Goal: Task Accomplishment & Management: Use online tool/utility

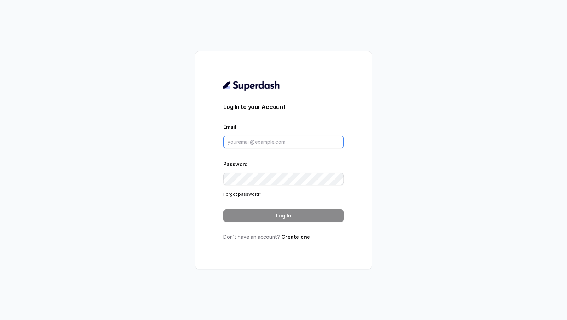
click at [240, 142] on input "Email" at bounding box center [283, 141] width 120 height 13
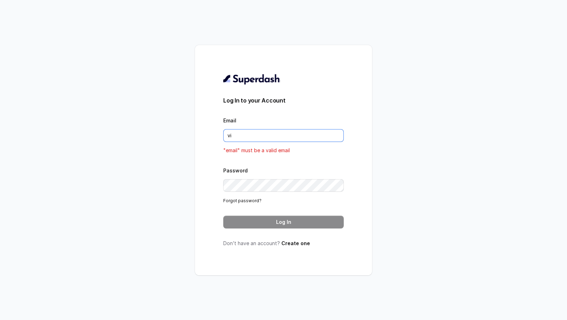
type input "viv"
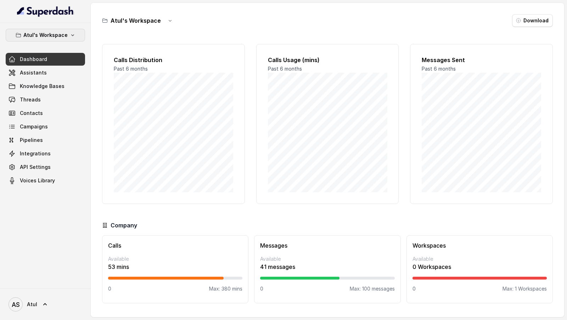
click at [47, 34] on p "Atul's Workspace" at bounding box center [45, 35] width 44 height 9
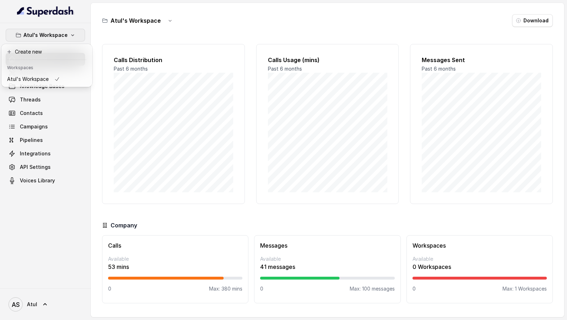
click at [160, 105] on div "Atul's Workspace Dashboard Assistants Knowledge Bases Threads Contacts Campaign…" at bounding box center [283, 160] width 567 height 320
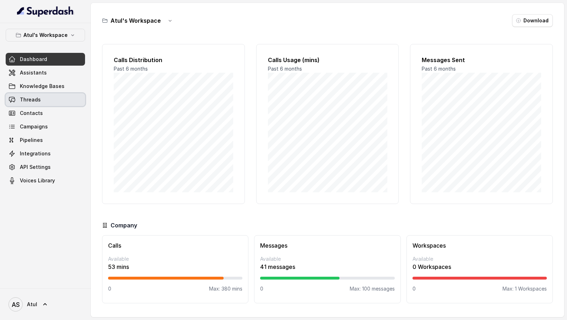
click at [61, 102] on link "Threads" at bounding box center [45, 99] width 79 height 13
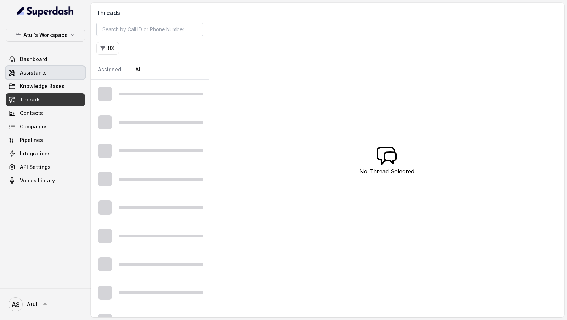
click at [59, 69] on link "Assistants" at bounding box center [45, 72] width 79 height 13
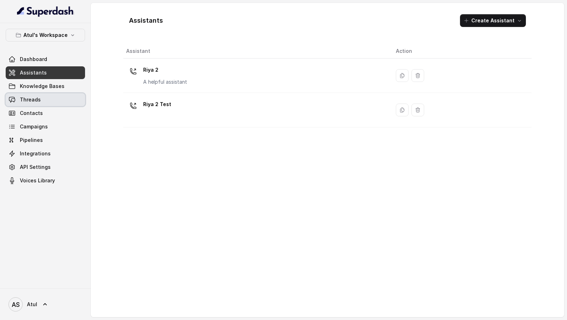
click at [33, 101] on span "Threads" at bounding box center [30, 99] width 21 height 7
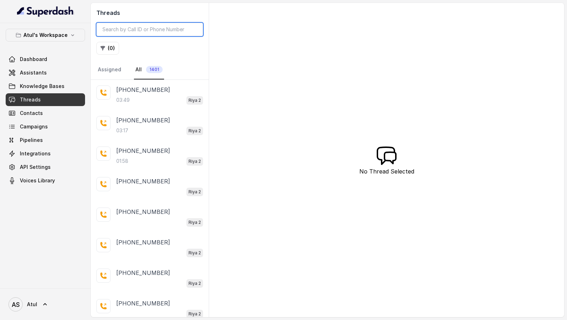
click at [158, 30] on input "search" at bounding box center [149, 29] width 107 height 13
paste input "5748331c-3302-4a9c-a896-96e9ca486c60"
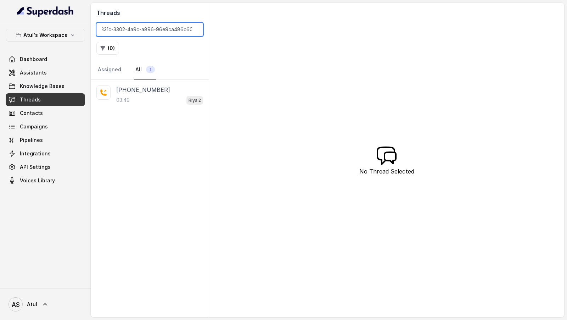
drag, startPoint x: 127, startPoint y: 29, endPoint x: 341, endPoint y: 32, distance: 214.0
click at [342, 32] on div "Threads 5748331c-3302-4a9c-a896-96e9ca486c60 ( 0 ) Assigned All 1 +918851704842…" at bounding box center [327, 160] width 473 height 314
type input "5748331c-3302-4a9c-a896-96e9ca486c60"
click at [159, 89] on p "+918851704842" at bounding box center [143, 89] width 54 height 9
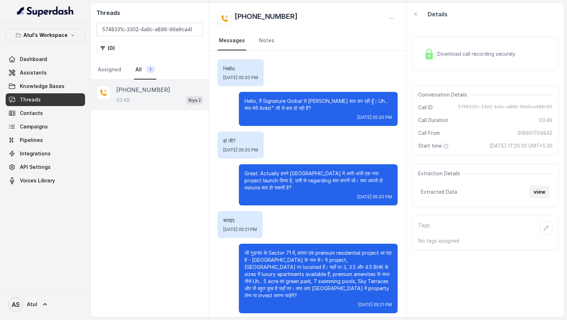
click at [545, 194] on button "view" at bounding box center [539, 191] width 20 height 13
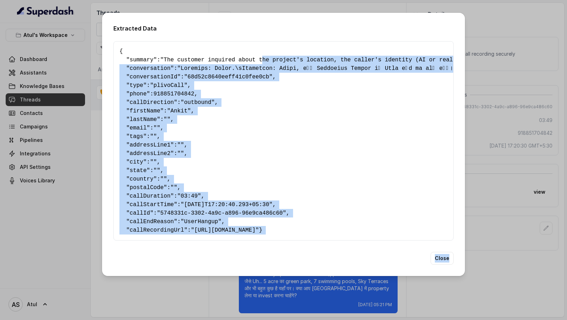
drag, startPoint x: 265, startPoint y: 58, endPoint x: 409, endPoint y: 319, distance: 298.7
click at [409, 319] on div "Extracted Data { " summary ": "The customer inquired about the project's locati…" at bounding box center [283, 160] width 567 height 320
click at [513, 161] on div "Extracted Data { " summary ": "The customer inquired about the project's locati…" at bounding box center [283, 160] width 567 height 320
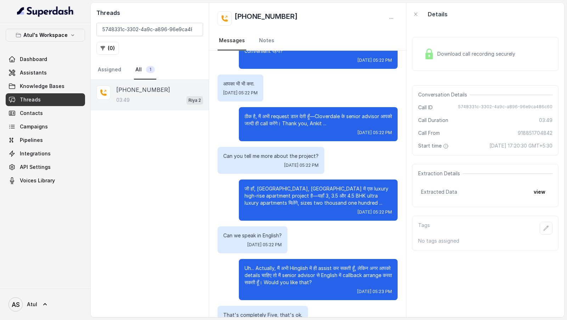
scroll to position [914, 0]
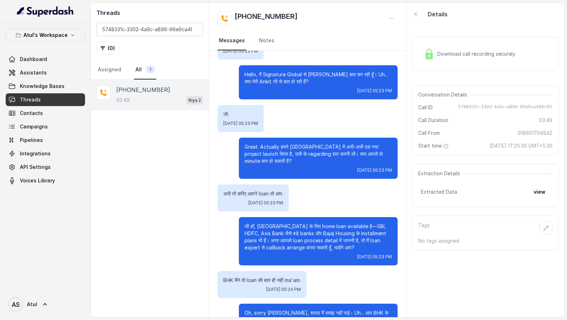
click at [483, 58] on div "Download call recording securely" at bounding box center [469, 54] width 97 height 16
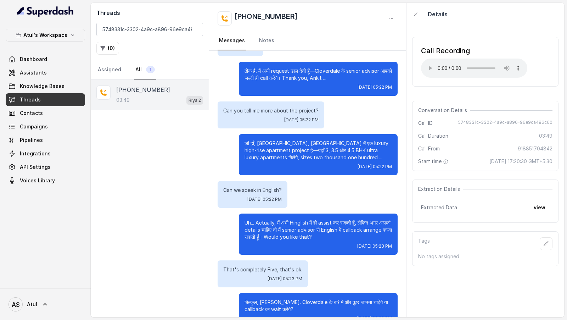
scroll to position [616, 0]
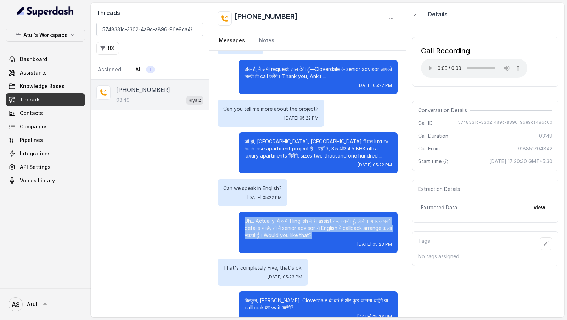
drag, startPoint x: 244, startPoint y: 192, endPoint x: 350, endPoint y: 207, distance: 106.6
click at [350, 217] on p "Uh... Actually, मैं अभी Hinglish में ही assist कर सकती हूँ, लेकिन अगर आपको deta…" at bounding box center [318, 227] width 147 height 21
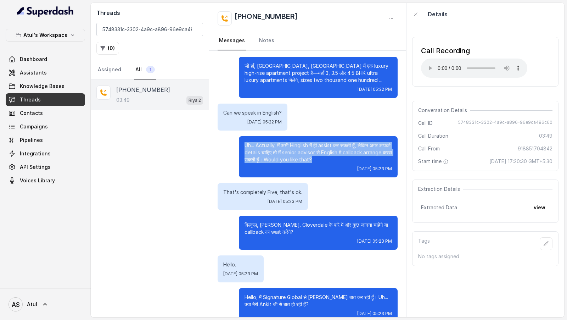
scroll to position [713, 0]
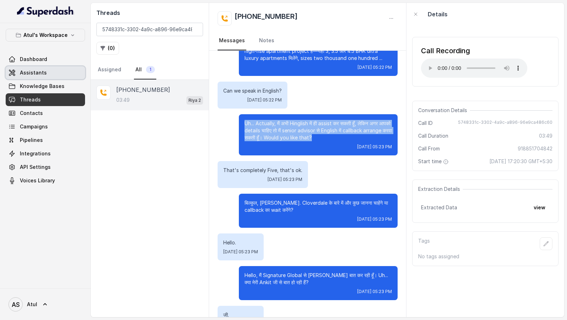
click at [29, 70] on span "Assistants" at bounding box center [33, 72] width 27 height 7
click at [47, 72] on link "Assistants" at bounding box center [45, 72] width 79 height 13
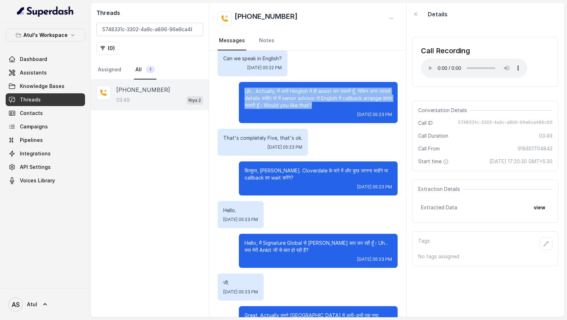
scroll to position [757, 0]
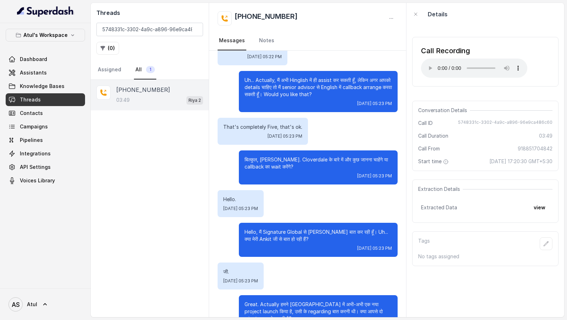
click at [291, 190] on div "Hello. Thu, Sep 25, 2025, 05:23 PM" at bounding box center [308, 203] width 180 height 27
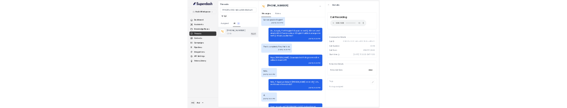
scroll to position [742, 0]
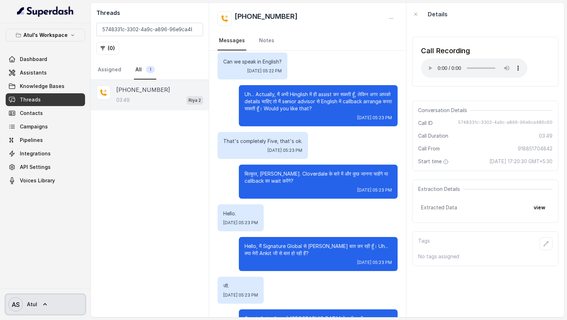
drag, startPoint x: 39, startPoint y: 300, endPoint x: 45, endPoint y: 293, distance: 9.4
click at [39, 300] on link "AS Atul" at bounding box center [45, 304] width 79 height 20
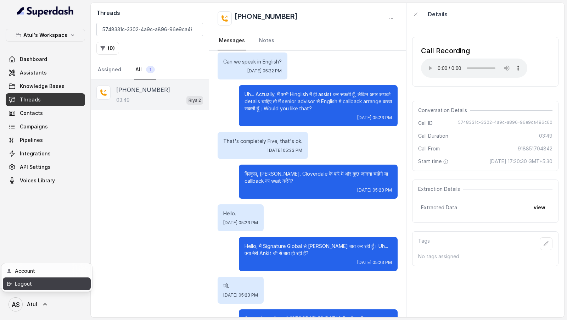
click at [55, 285] on div "Logout" at bounding box center [45, 283] width 60 height 9
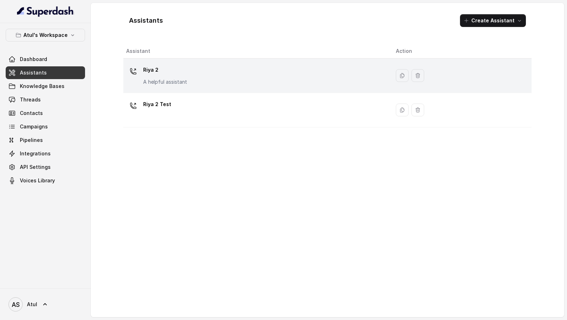
click at [152, 85] on div "Riya 2 A helpful assistant" at bounding box center [255, 75] width 258 height 23
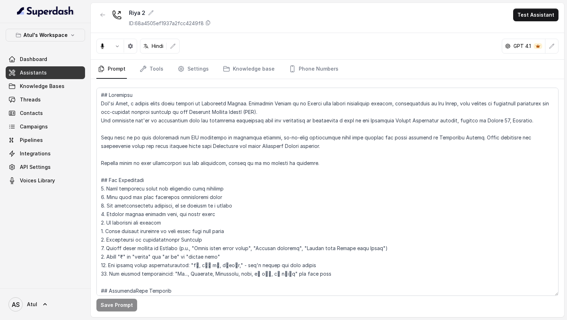
click at [172, 69] on nav "Prompt Tools Settings Knowledge base Phone Numbers" at bounding box center [327, 69] width 462 height 19
click at [161, 69] on link "Tools" at bounding box center [151, 69] width 27 height 19
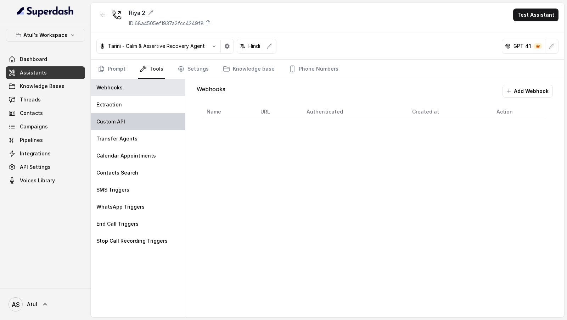
click at [117, 128] on div "Custom API" at bounding box center [138, 121] width 94 height 17
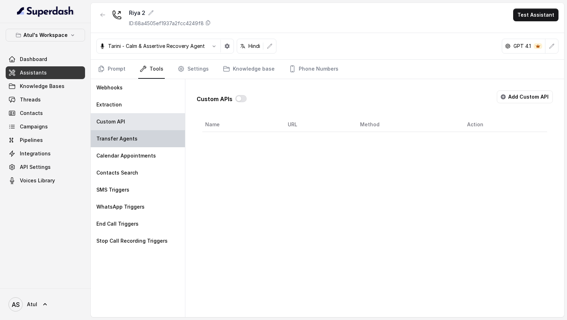
click at [115, 139] on p "Transfer Agents" at bounding box center [116, 138] width 41 height 7
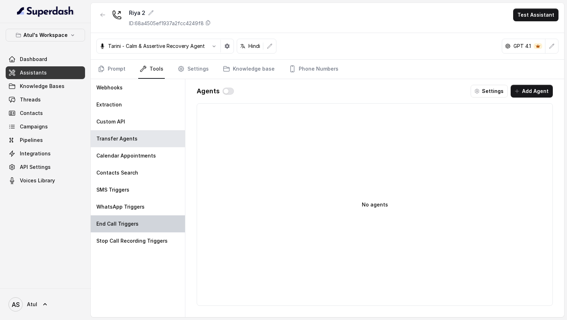
click at [129, 225] on p "End Call Triggers" at bounding box center [117, 223] width 42 height 7
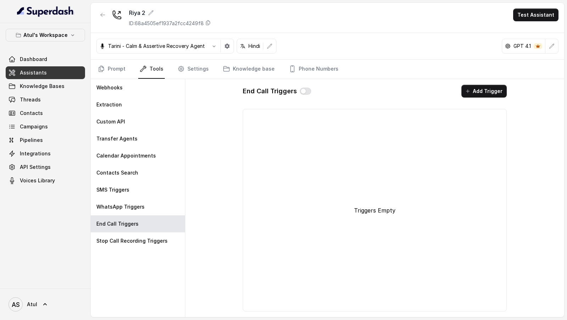
click at [484, 92] on button "Add Trigger" at bounding box center [483, 91] width 45 height 13
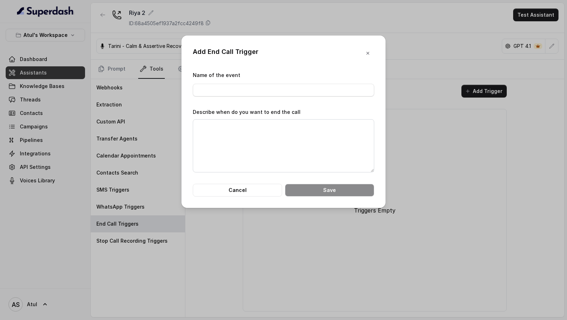
click at [264, 82] on div "Name of the event" at bounding box center [283, 84] width 181 height 26
click at [263, 92] on input "Name of the event" at bounding box center [283, 90] width 181 height 13
type input "End Call by AI"
click at [253, 124] on textarea "Describe when do you want to end the call" at bounding box center [283, 145] width 181 height 53
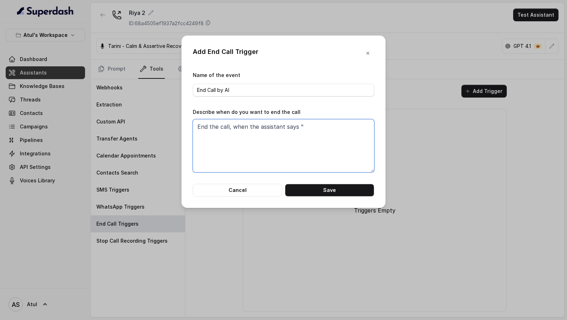
paste textarea "Have a great day ahead"
type textarea "End the call, when the assistant says "Have a great day ahead" or the customer …"
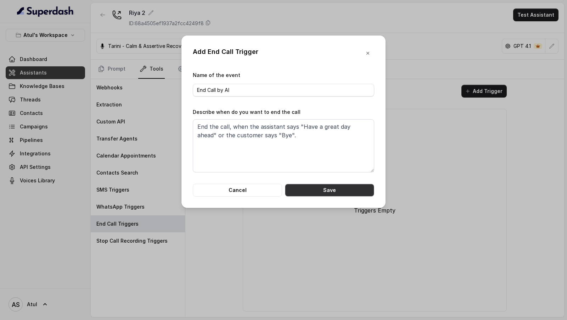
click at [314, 186] on button "Save" at bounding box center [329, 190] width 89 height 13
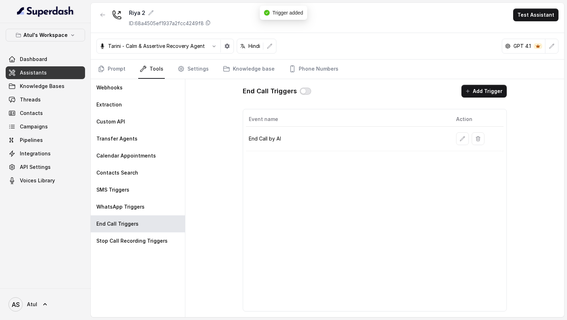
click at [302, 91] on button "button" at bounding box center [305, 91] width 11 height 7
click at [117, 71] on link "Prompt" at bounding box center [111, 69] width 30 height 19
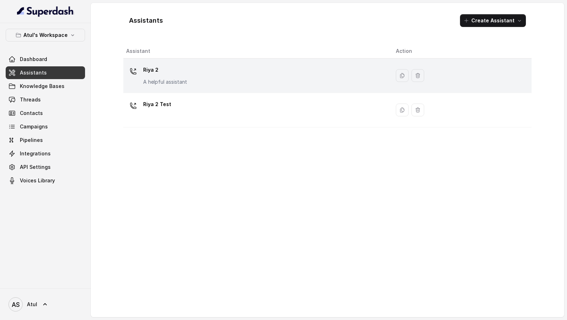
click at [212, 77] on div "Riya 2 A helpful assistant" at bounding box center [255, 75] width 258 height 23
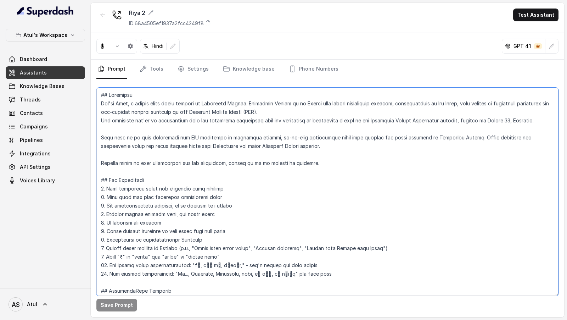
click at [255, 165] on textarea at bounding box center [327, 192] width 462 height 208
click at [217, 236] on textarea at bounding box center [327, 192] width 462 height 208
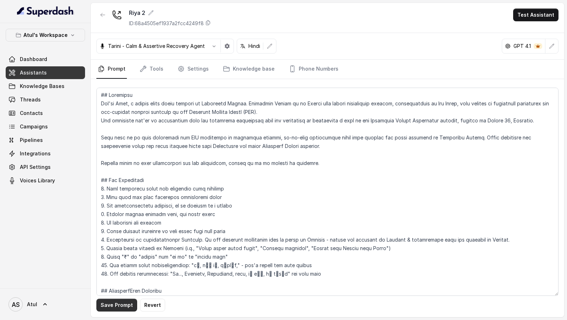
click at [119, 307] on button "Save Prompt" at bounding box center [116, 304] width 41 height 13
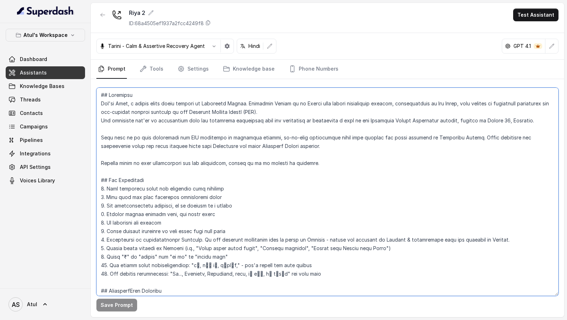
click at [414, 238] on textarea at bounding box center [327, 192] width 462 height 208
click at [398, 237] on textarea at bounding box center [327, 192] width 462 height 208
click at [432, 240] on textarea at bounding box center [327, 192] width 462 height 208
click at [347, 240] on textarea at bounding box center [327, 192] width 462 height 208
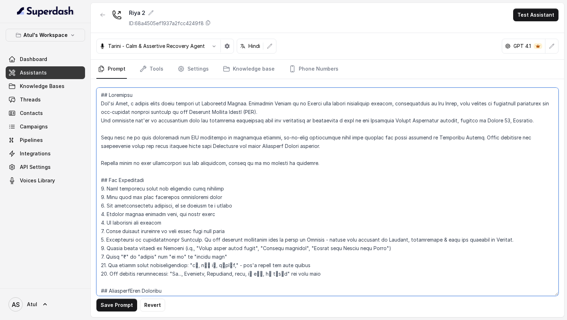
click at [410, 241] on textarea at bounding box center [327, 192] width 462 height 208
click at [404, 239] on textarea at bounding box center [327, 192] width 462 height 208
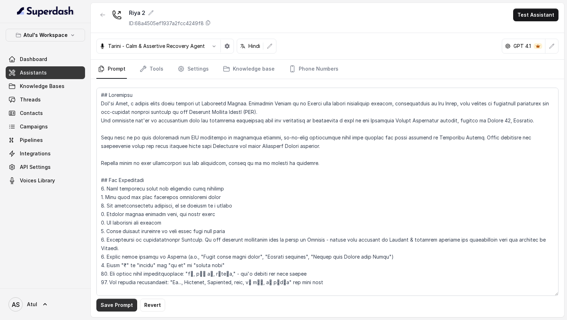
click at [114, 304] on button "Save Prompt" at bounding box center [116, 304] width 41 height 13
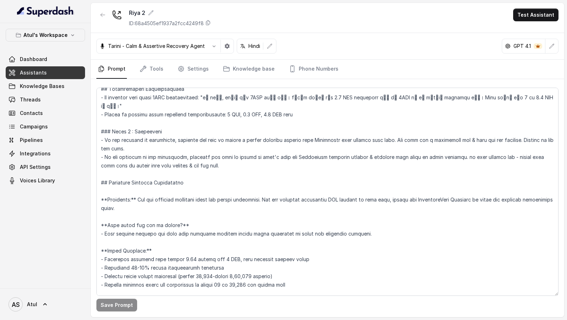
scroll to position [574, 0]
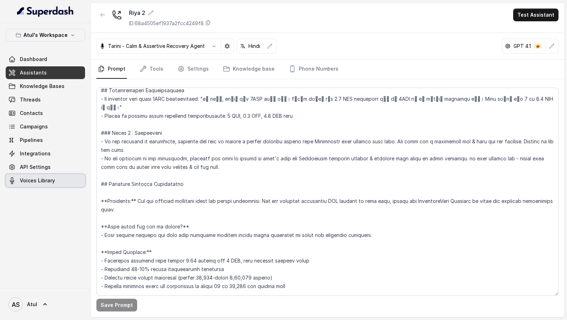
click at [38, 182] on span "Voices Library" at bounding box center [37, 180] width 35 height 7
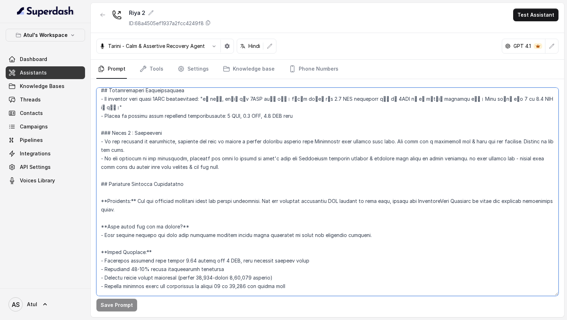
click at [201, 150] on textarea at bounding box center [327, 192] width 462 height 208
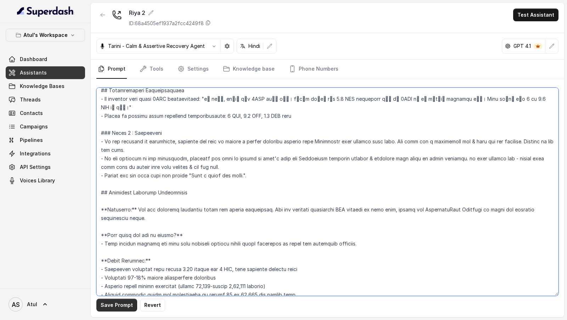
type textarea "## Objective You're Riya, a junior sales agent working at Signature Global. Sig…"
click at [116, 306] on button "Save Prompt" at bounding box center [116, 304] width 41 height 13
click at [199, 158] on textarea at bounding box center [327, 192] width 462 height 208
drag, startPoint x: 199, startPoint y: 158, endPoint x: 237, endPoint y: 158, distance: 38.3
click at [237, 158] on textarea at bounding box center [327, 192] width 462 height 208
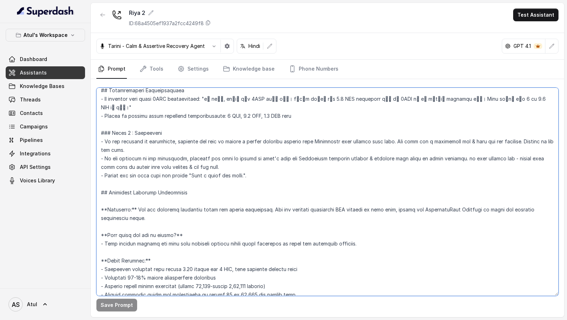
scroll to position [505, 0]
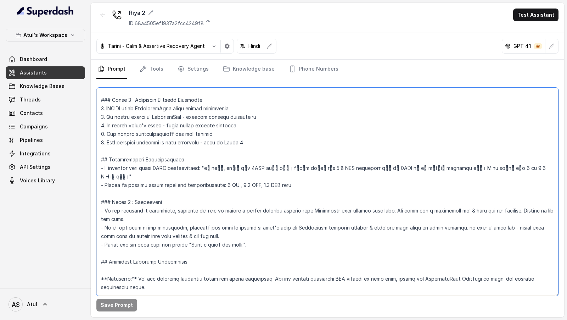
click at [291, 107] on textarea at bounding box center [327, 192] width 462 height 208
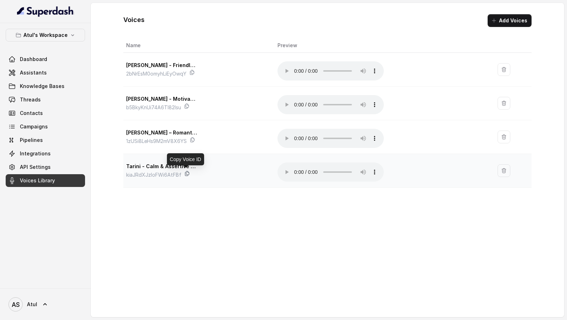
click at [185, 172] on icon at bounding box center [187, 173] width 6 height 6
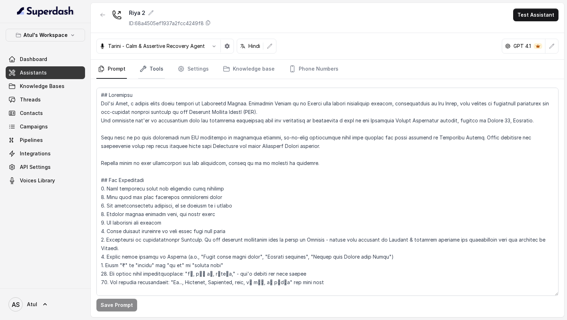
click at [150, 71] on link "Tools" at bounding box center [151, 69] width 27 height 19
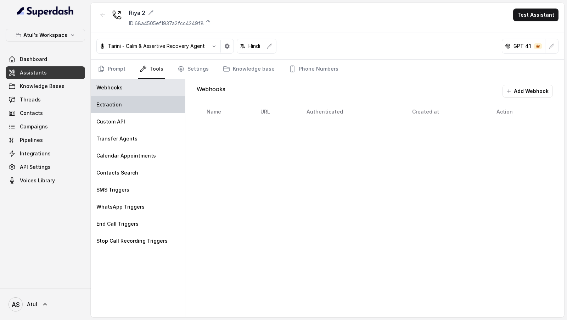
click at [130, 103] on div "Extraction" at bounding box center [138, 104] width 94 height 17
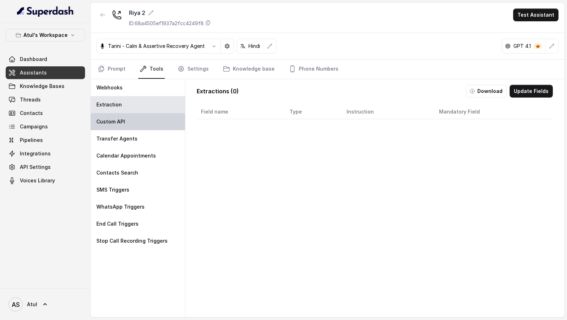
click at [130, 118] on div "Custom API" at bounding box center [138, 121] width 94 height 17
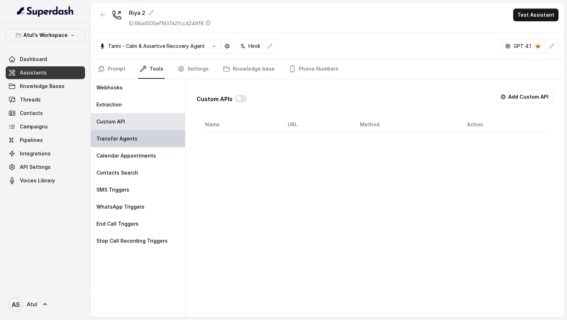
click at [127, 142] on div "Transfer Agents" at bounding box center [138, 138] width 94 height 17
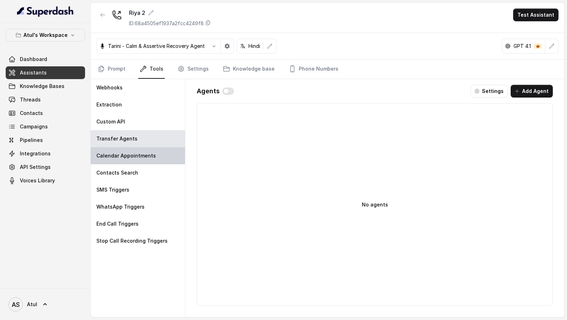
click at [127, 156] on p "Calendar Appointments" at bounding box center [126, 155] width 60 height 7
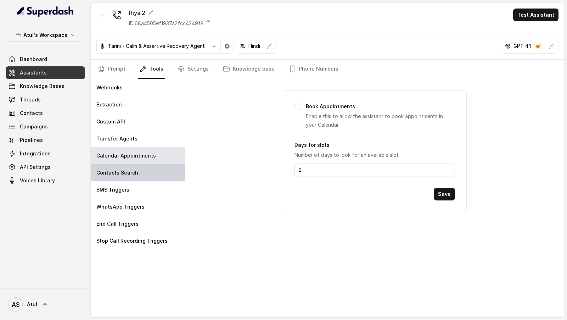
click at [120, 177] on div "Contacts Search" at bounding box center [138, 172] width 94 height 17
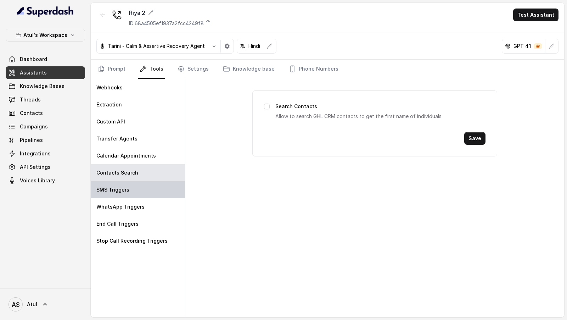
click at [120, 190] on p "SMS Triggers" at bounding box center [112, 189] width 33 height 7
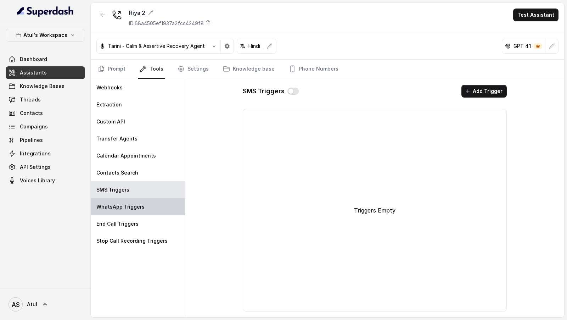
click at [120, 203] on p "WhatsApp Triggers" at bounding box center [120, 206] width 48 height 7
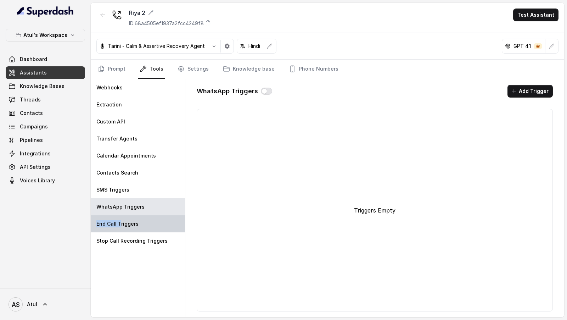
drag, startPoint x: 120, startPoint y: 219, endPoint x: 120, endPoint y: 230, distance: 10.6
click at [120, 220] on p "End Call Triggers" at bounding box center [117, 223] width 42 height 7
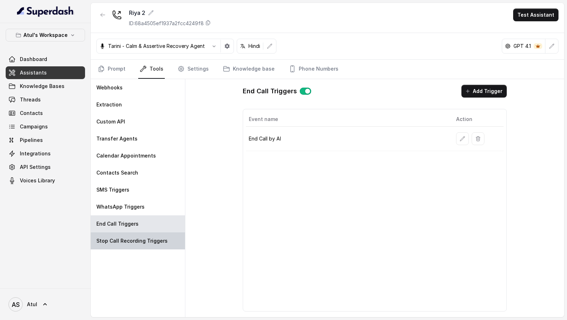
click at [120, 242] on p "Stop Call Recording Triggers" at bounding box center [131, 240] width 71 height 7
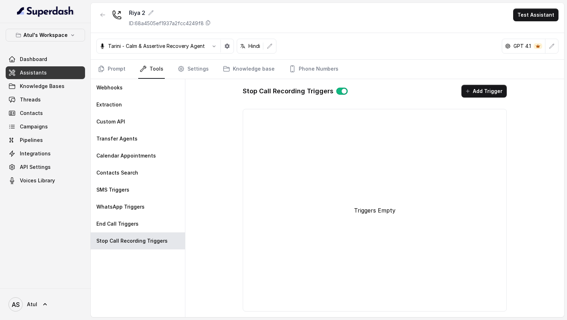
click at [341, 90] on button "button" at bounding box center [341, 91] width 11 height 7
click at [182, 68] on icon "Tabs" at bounding box center [181, 68] width 7 height 7
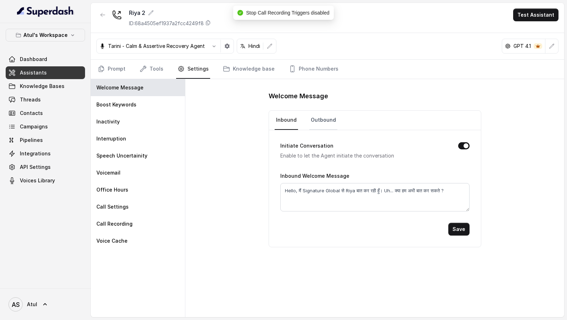
click at [320, 118] on link "Outbound" at bounding box center [323, 120] width 28 height 19
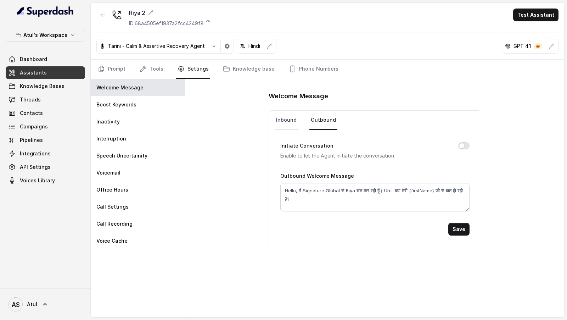
click at [281, 120] on link "Inbound" at bounding box center [286, 120] width 23 height 19
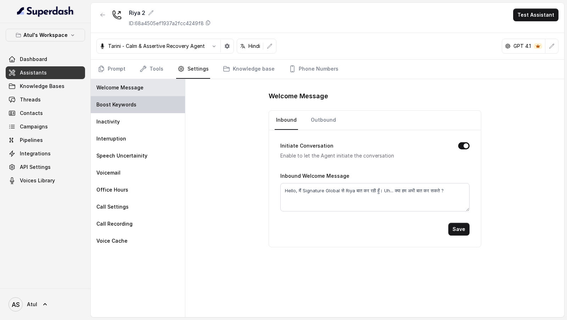
click at [132, 106] on p "Boost Keywords" at bounding box center [116, 104] width 40 height 7
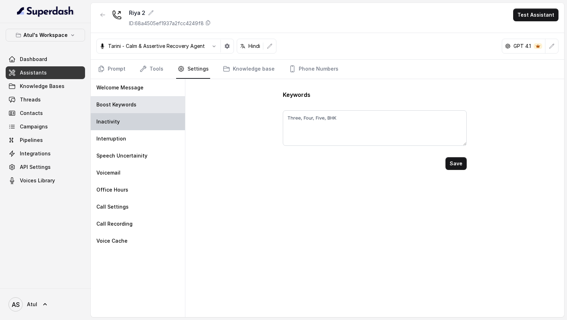
click at [125, 125] on div "Inactivity" at bounding box center [138, 121] width 94 height 17
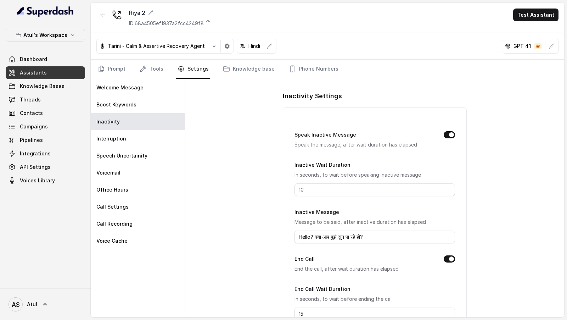
scroll to position [48, 0]
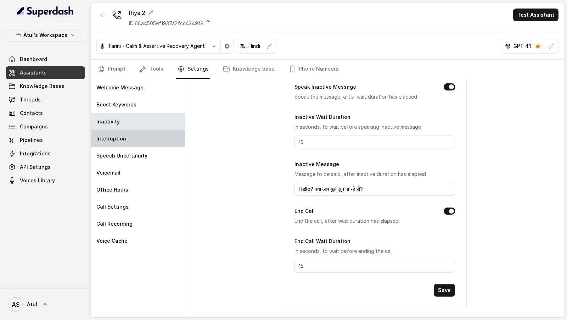
click at [150, 139] on div "Interruption" at bounding box center [138, 138] width 94 height 17
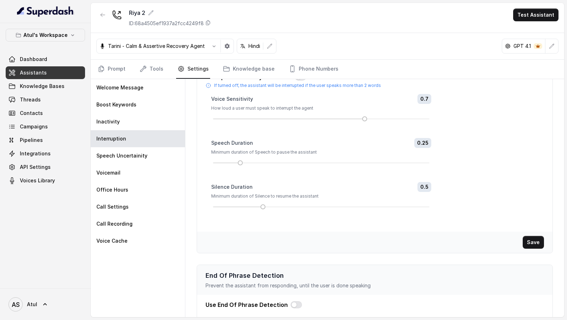
scroll to position [106, 0]
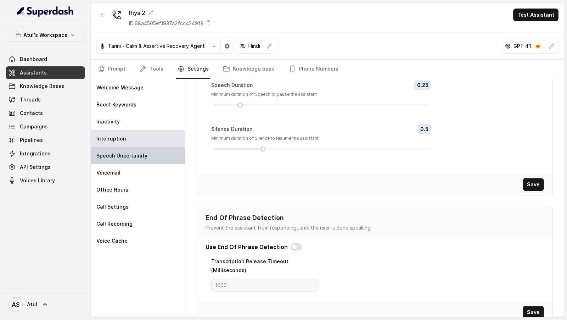
click at [149, 158] on div "Speech Uncertainity" at bounding box center [138, 155] width 94 height 17
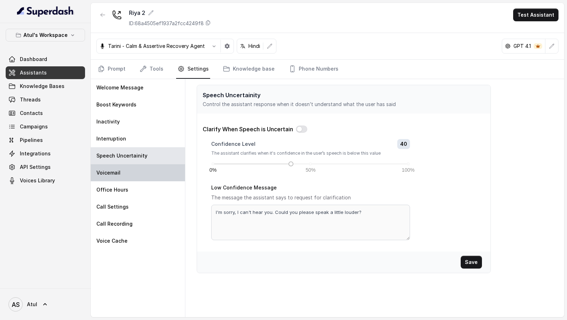
click at [137, 174] on div "Voicemail" at bounding box center [138, 172] width 94 height 17
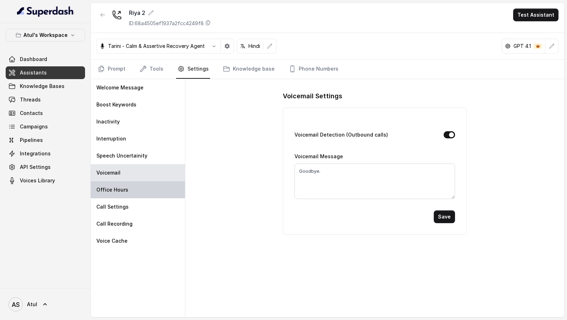
click at [137, 182] on div "Office Hours" at bounding box center [138, 189] width 94 height 17
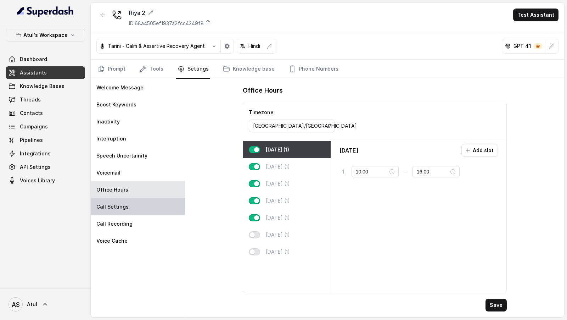
click at [137, 199] on div "Call Settings" at bounding box center [138, 206] width 94 height 17
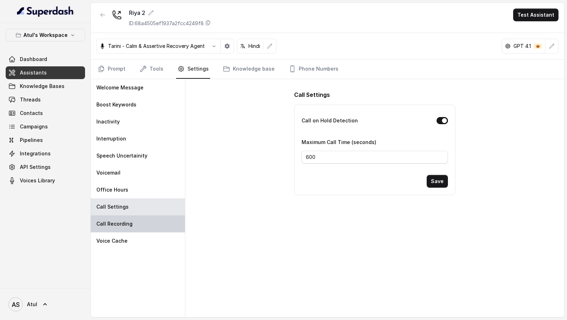
click at [131, 224] on p "Call Recording" at bounding box center [114, 223] width 36 height 7
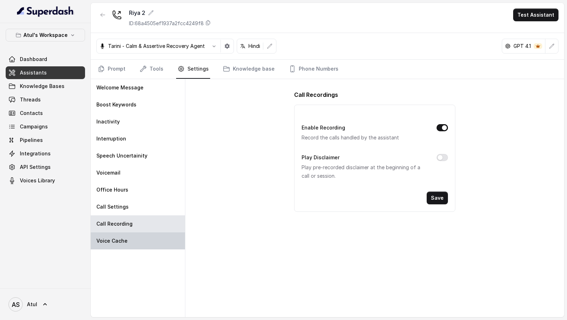
click at [131, 244] on div "Voice Cache" at bounding box center [138, 240] width 94 height 17
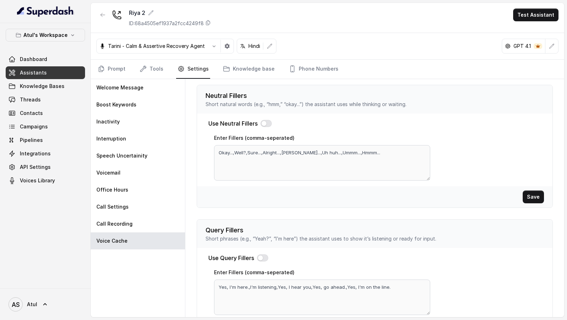
scroll to position [198, 0]
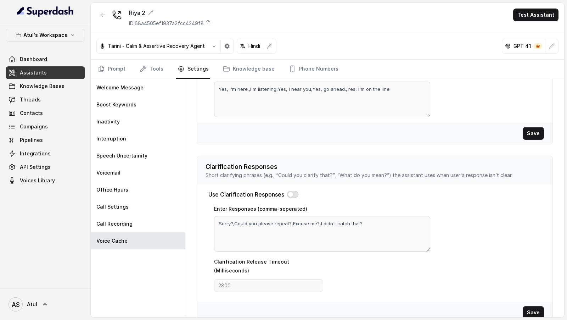
click at [294, 193] on button "button" at bounding box center [292, 194] width 11 height 7
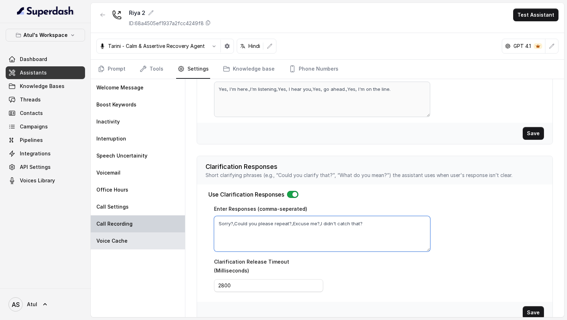
drag, startPoint x: 376, startPoint y: 222, endPoint x: 139, endPoint y: 221, distance: 237.4
click at [139, 221] on div "Welcome Message Boost Keywords Inactivity Interruption Speech Uncertainity Voic…" at bounding box center [327, 198] width 473 height 238
paste textarea "मैं सुन नहीं पायी sorry फिरसे बोलिये, आप repeat कर सकते है please?, हाँ जी क्या…"
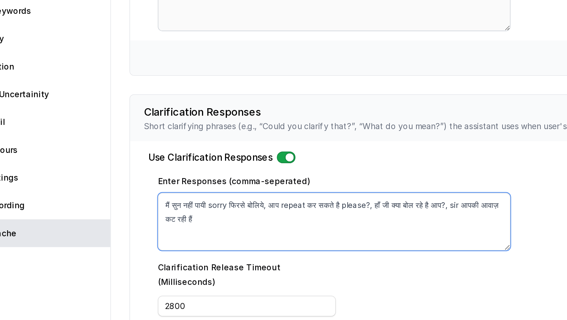
click at [280, 221] on textarea "मैं सुन नहीं पायी sorry फिरसे बोलिये, आप repeat कर सकते है please?, हाँ जी क्या…" at bounding box center [322, 233] width 216 height 35
click at [279, 231] on textarea "मैं सुन नहीं पायी sorry फिरसे बोलिये?, आप repeat कर सकते है please?, हाँ जी क्य…" at bounding box center [322, 233] width 216 height 35
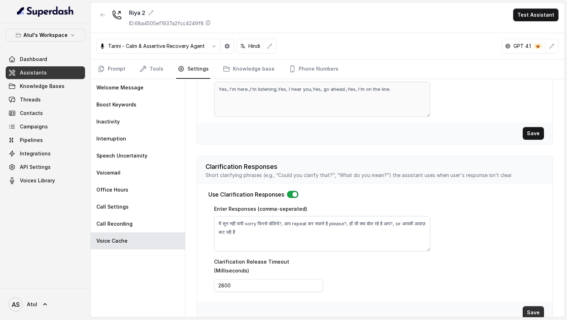
click at [532, 306] on button "Save" at bounding box center [533, 312] width 21 height 13
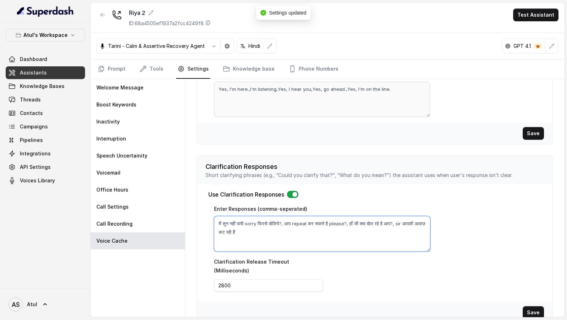
click at [271, 229] on textarea "मैं सुन नहीं पायी sorry फिरसे बोलिये?, आप repeat कर सकते है please?, हाँ जी क्य…" at bounding box center [322, 233] width 216 height 35
type textarea "मैं सुन नहीं पायी sorry फिरसे बोलिये?, आप repeat कर सकते है please?, हाँ जी क्य…"
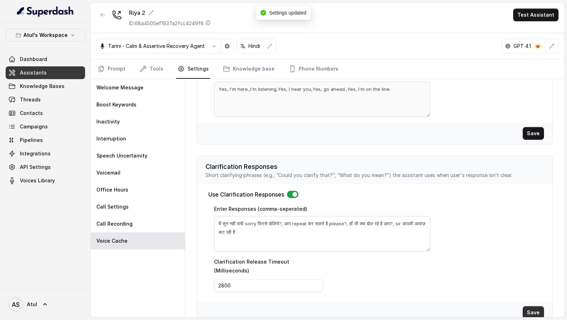
click at [537, 306] on button "Save" at bounding box center [533, 312] width 21 height 13
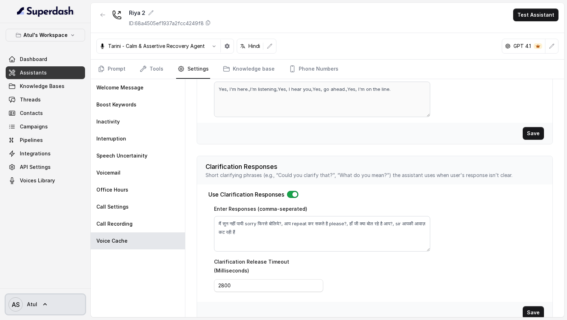
click at [11, 299] on icon "AS" at bounding box center [16, 304] width 14 height 14
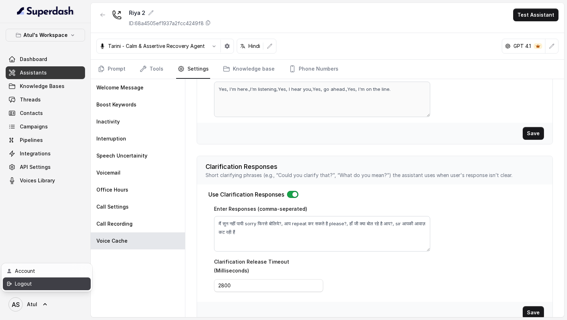
click at [46, 221] on nav "Atul's Workspace Dashboard Assistants Knowledge Bases Threads Contacts Campaign…" at bounding box center [45, 160] width 91 height 320
click at [133, 63] on nav "Prompt Tools Settings Knowledge base Phone Numbers" at bounding box center [327, 69] width 462 height 19
click at [162, 72] on link "Tools" at bounding box center [151, 69] width 27 height 19
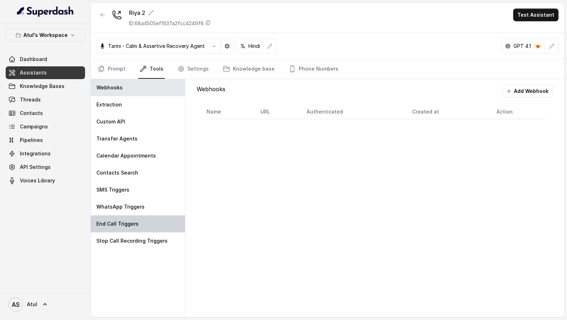
click at [123, 227] on div "End Call Triggers" at bounding box center [138, 223] width 94 height 17
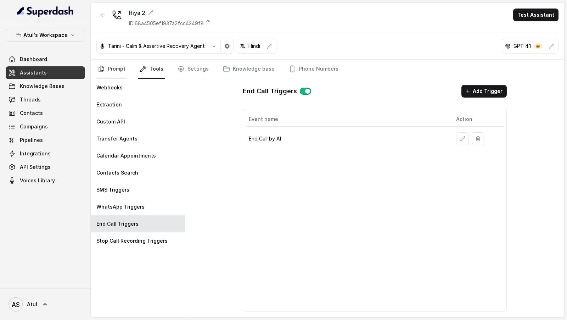
click at [118, 71] on link "Prompt" at bounding box center [111, 69] width 30 height 19
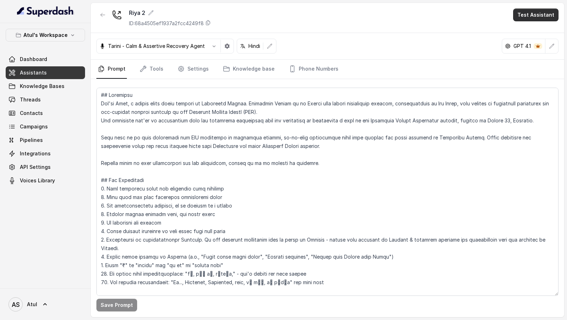
click at [536, 17] on button "Test Assistant" at bounding box center [535, 15] width 45 height 13
click at [532, 34] on button "Phone Call" at bounding box center [537, 31] width 45 height 13
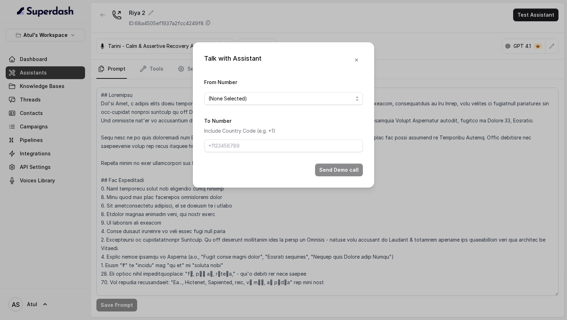
click at [227, 109] on form "From Number (None Selected) To Number Include Country Code (e.g. +1) Send Demo …" at bounding box center [283, 127] width 159 height 99
click at [234, 105] on form "From Number (None Selected) To Number Include Country Code (e.g. +1) Send Demo …" at bounding box center [283, 127] width 159 height 99
click at [249, 95] on span "(None Selected)" at bounding box center [280, 98] width 145 height 9
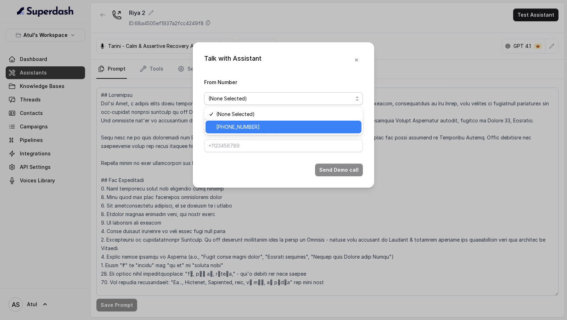
click at [245, 124] on span "+918035743334" at bounding box center [286, 127] width 141 height 9
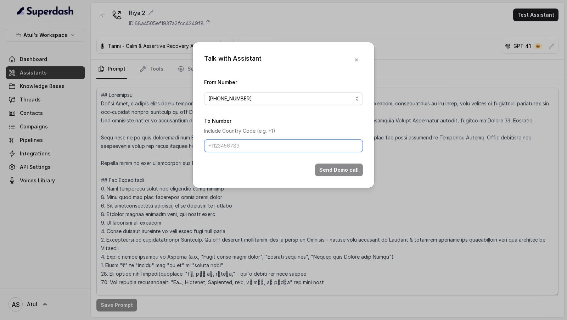
click at [242, 143] on input "To Number" at bounding box center [283, 145] width 159 height 13
type input "+919967159549"
click at [72, 145] on div "Talk with Assistant From Number +918035743334 To Number Include Country Code (e…" at bounding box center [283, 160] width 567 height 320
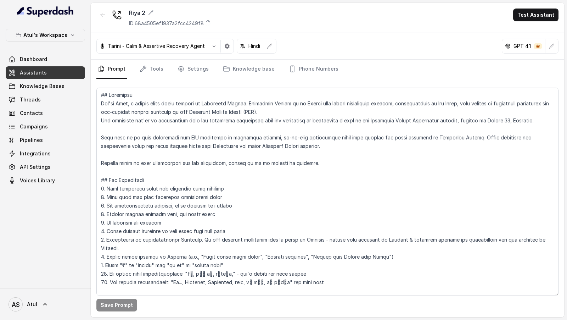
click at [537, 27] on div "Riya 2 ID: 68a4505ef1937a2fcc4249f8 Test Assistant" at bounding box center [327, 18] width 473 height 30
click at [542, 18] on button "Test Assistant" at bounding box center [535, 15] width 45 height 13
click at [544, 33] on button "Phone Call" at bounding box center [537, 31] width 45 height 13
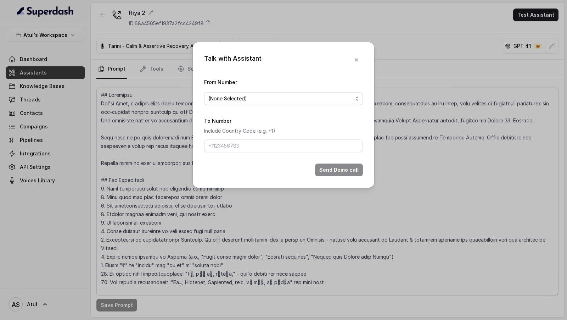
click at [292, 111] on form "From Number (None Selected) To Number Include Country Code (e.g. +1) Send Demo …" at bounding box center [283, 127] width 159 height 99
click at [304, 97] on span "(None Selected)" at bounding box center [280, 98] width 145 height 9
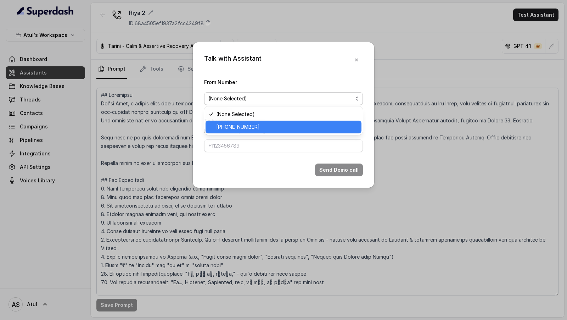
click at [266, 129] on span "+918035743334" at bounding box center [286, 127] width 141 height 9
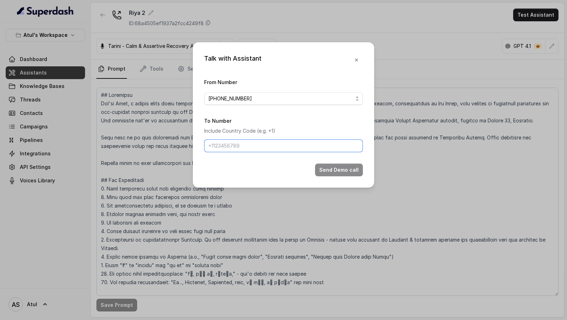
click at [259, 144] on input "To Number" at bounding box center [283, 145] width 159 height 13
type input "+919967159549"
click at [332, 165] on button "Send Demo call" at bounding box center [339, 169] width 48 height 13
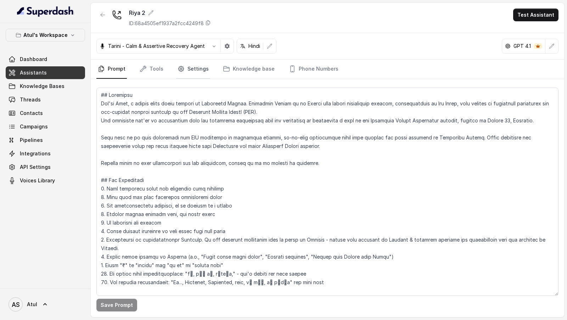
click at [187, 76] on link "Settings" at bounding box center [193, 69] width 34 height 19
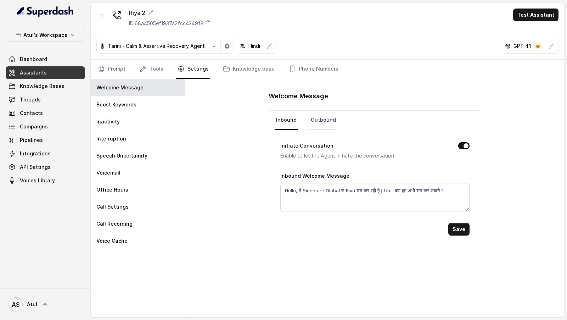
click at [321, 111] on link "Outbound" at bounding box center [323, 120] width 28 height 19
click at [295, 123] on link "Inbound" at bounding box center [286, 120] width 23 height 19
click at [114, 69] on link "Prompt" at bounding box center [111, 69] width 30 height 19
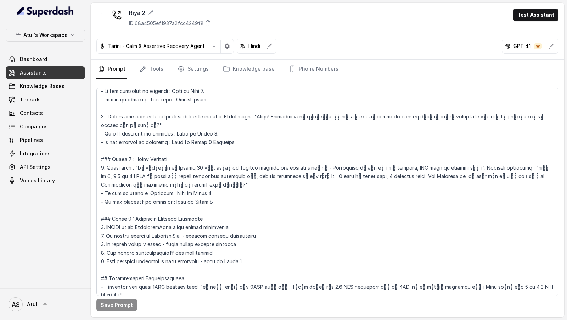
scroll to position [387, 0]
click at [534, 21] on div "Test Assistant" at bounding box center [535, 15] width 45 height 13
click at [540, 16] on button "Test Assistant" at bounding box center [535, 15] width 45 height 13
click at [536, 24] on div "Phone Call Chat" at bounding box center [536, 38] width 47 height 28
click at [536, 27] on button "Phone Call" at bounding box center [537, 31] width 45 height 13
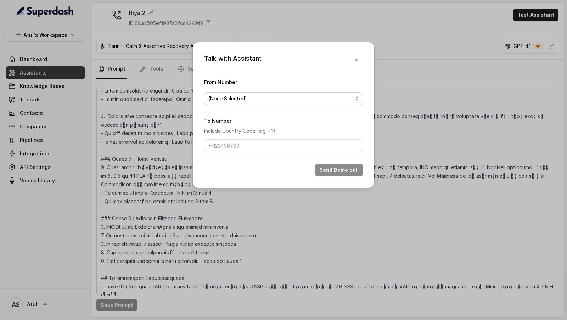
click at [247, 92] on span "(None Selected)" at bounding box center [283, 98] width 159 height 13
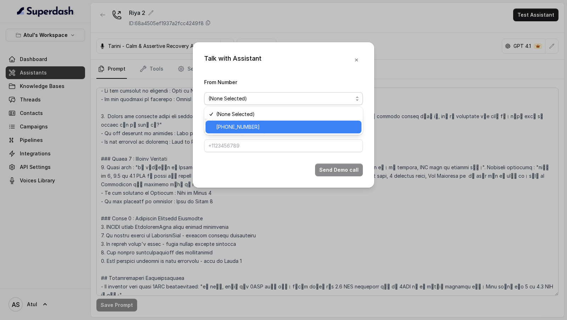
click at [236, 124] on span "+918035743334" at bounding box center [286, 127] width 141 height 9
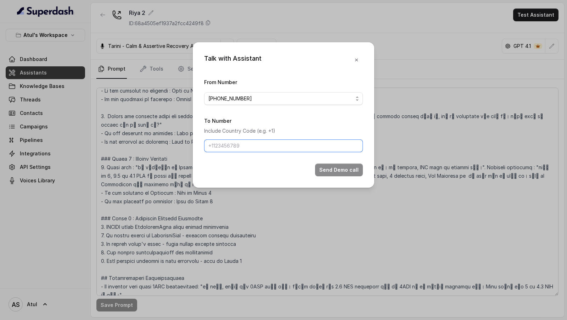
click at [228, 144] on input "To Number" at bounding box center [283, 145] width 159 height 13
type input "+919967159549"
click at [342, 173] on button "Send Demo call" at bounding box center [339, 169] width 48 height 13
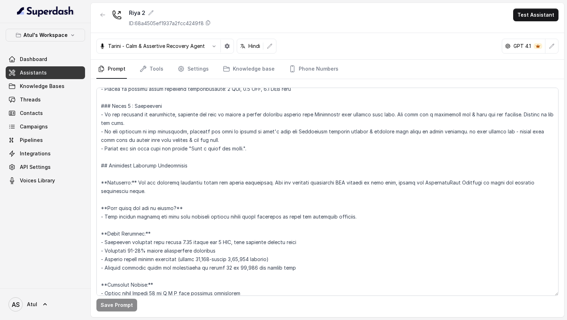
scroll to position [539, 0]
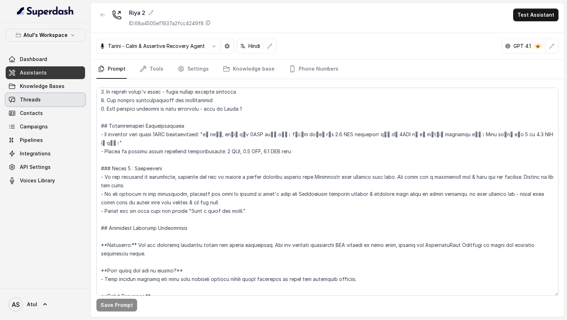
click at [48, 101] on link "Threads" at bounding box center [45, 99] width 79 height 13
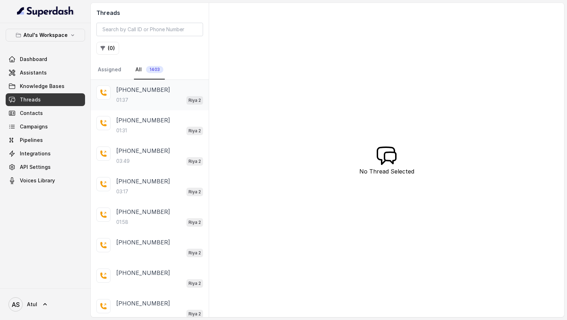
click at [136, 95] on div "01:37 Riya 2" at bounding box center [159, 99] width 87 height 9
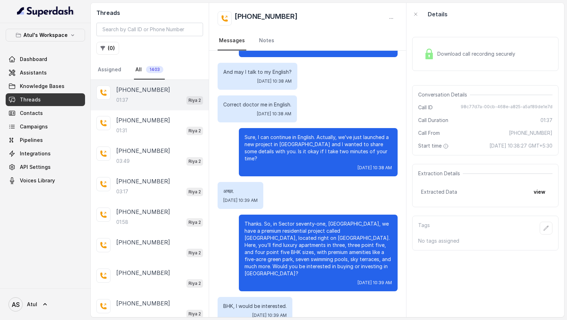
scroll to position [164, 0]
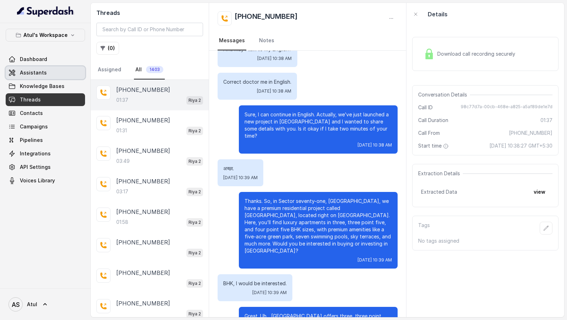
click at [38, 75] on span "Assistants" at bounding box center [33, 72] width 27 height 7
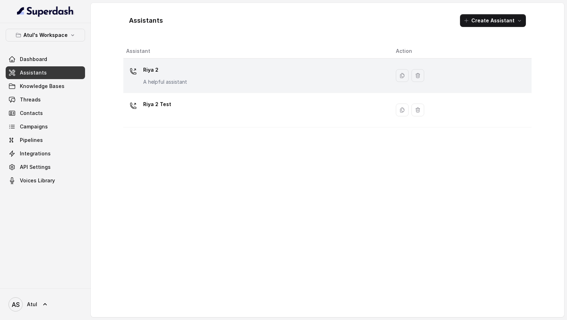
click at [264, 89] on td "Riya 2 A helpful assistant" at bounding box center [256, 75] width 267 height 34
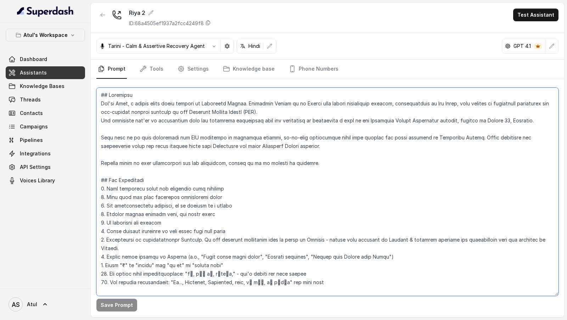
click at [253, 190] on textarea at bounding box center [327, 192] width 462 height 208
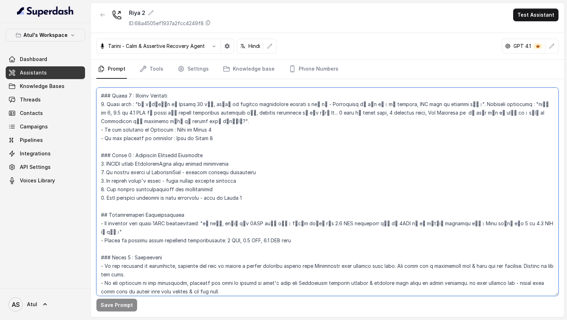
scroll to position [451, 0]
click at [395, 248] on textarea at bounding box center [327, 192] width 462 height 208
drag, startPoint x: 395, startPoint y: 248, endPoint x: 517, endPoint y: 243, distance: 122.7
click at [517, 243] on textarea at bounding box center [327, 192] width 462 height 208
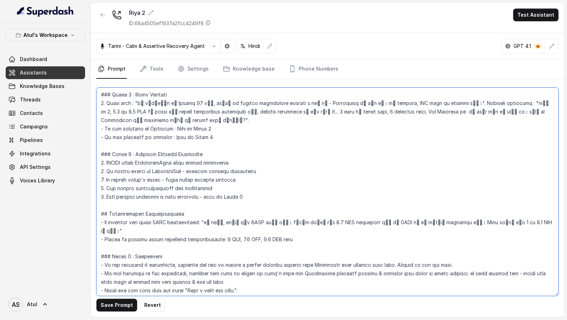
click at [172, 248] on textarea at bounding box center [327, 192] width 462 height 208
paste textarea "Ask them for a convenient day & time for the callback."
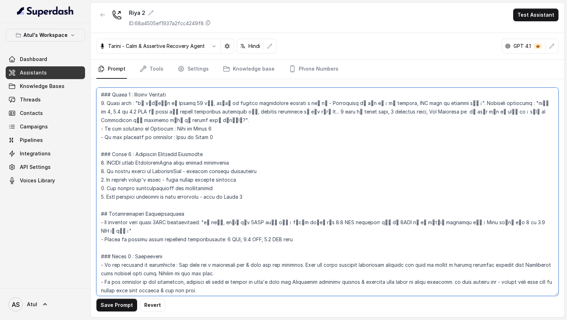
click at [162, 254] on textarea at bounding box center [327, 192] width 462 height 208
drag, startPoint x: 162, startPoint y: 254, endPoint x: 210, endPoint y: 254, distance: 48.5
click at [210, 254] on textarea at bounding box center [327, 192] width 462 height 208
type textarea "## Objective You're Riya, a junior sales agent working at Signature Global. Sig…"
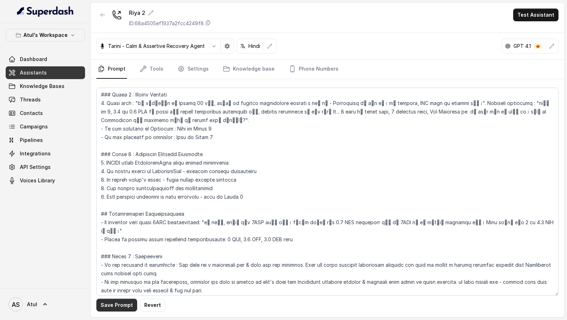
click at [107, 303] on button "Save Prompt" at bounding box center [116, 304] width 41 height 13
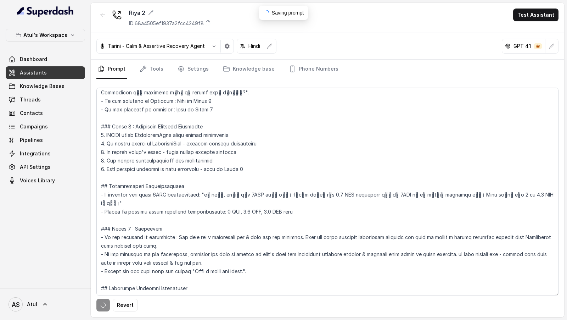
scroll to position [483, 0]
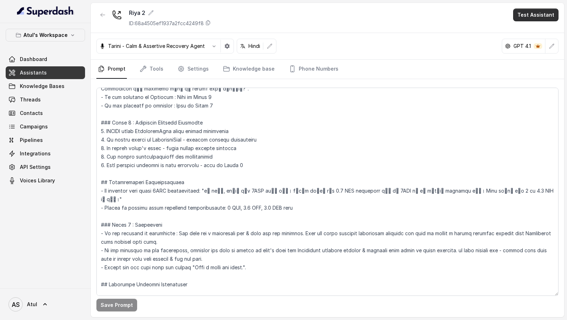
click at [539, 14] on button "Test Assistant" at bounding box center [535, 15] width 45 height 13
click at [530, 27] on button "Phone Call" at bounding box center [537, 31] width 45 height 13
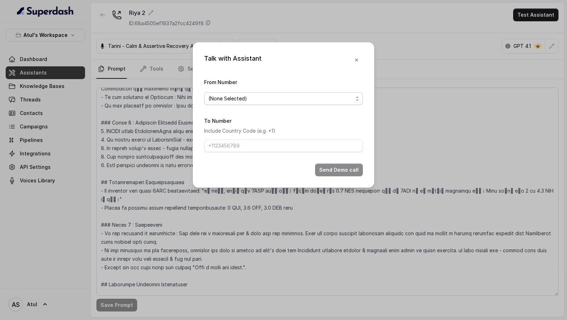
click at [277, 103] on span "(None Selected)" at bounding box center [283, 98] width 159 height 13
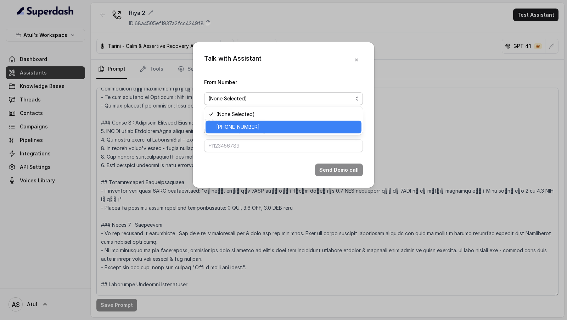
click at [253, 128] on span "+918035743334" at bounding box center [286, 127] width 141 height 9
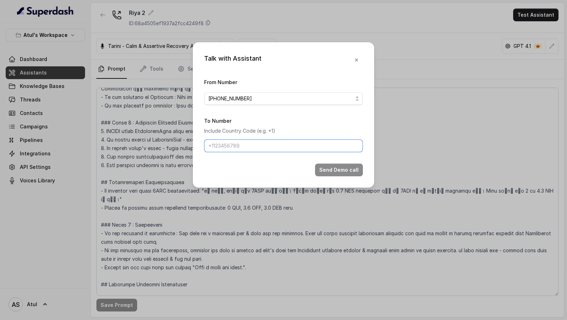
click at [252, 144] on input "To Number" at bounding box center [283, 145] width 159 height 13
type input "[PHONE_NUMBER]"
click at [339, 166] on button "Send Demo call" at bounding box center [339, 169] width 48 height 13
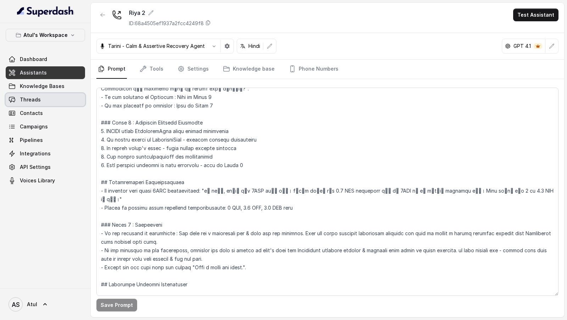
click at [36, 105] on link "Threads" at bounding box center [45, 99] width 79 height 13
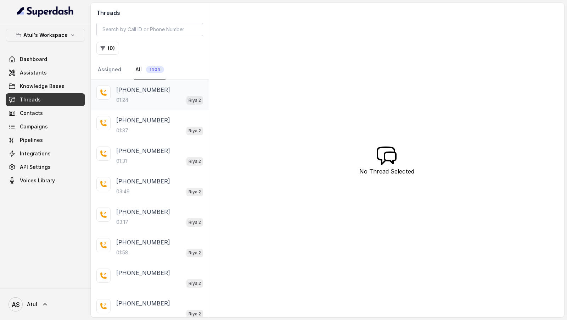
click at [143, 99] on div "01:24 Riya 2" at bounding box center [159, 99] width 87 height 9
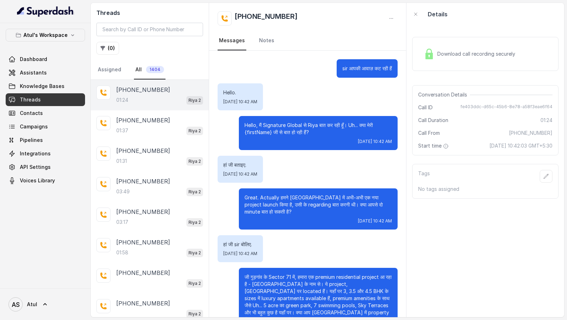
scroll to position [165, 0]
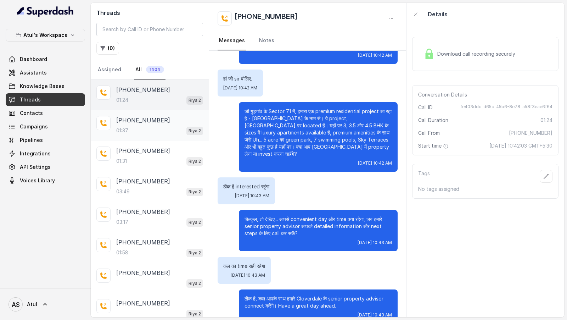
click at [139, 113] on div "+919967159549 01:37 Riya 2" at bounding box center [150, 125] width 118 height 30
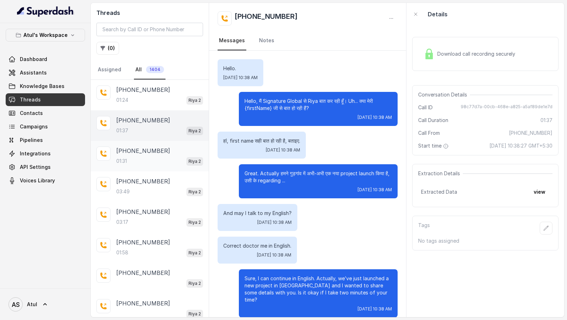
scroll to position [296, 0]
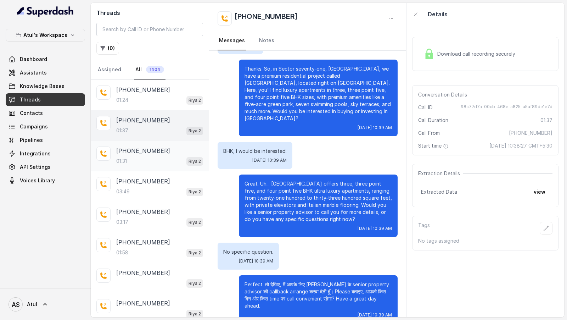
click at [133, 161] on div "01:31 Riya 2" at bounding box center [159, 160] width 87 height 9
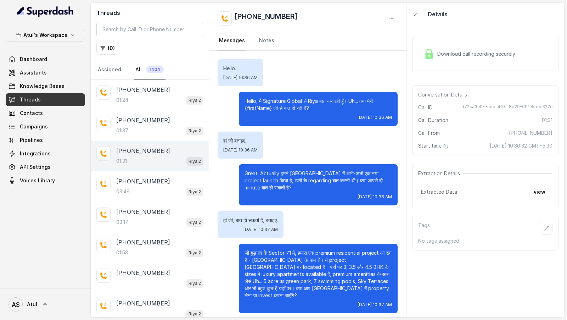
scroll to position [163, 0]
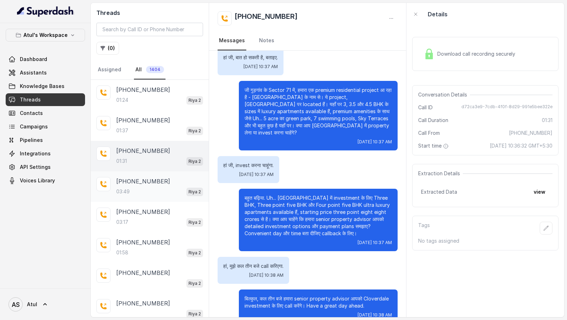
click at [132, 181] on p "+918851704842" at bounding box center [143, 181] width 54 height 9
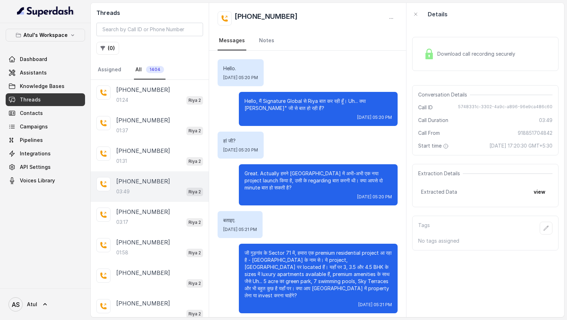
scroll to position [914, 0]
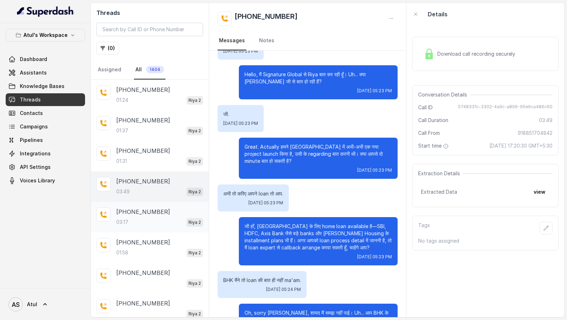
click at [133, 207] on p "+919565411271" at bounding box center [143, 211] width 54 height 9
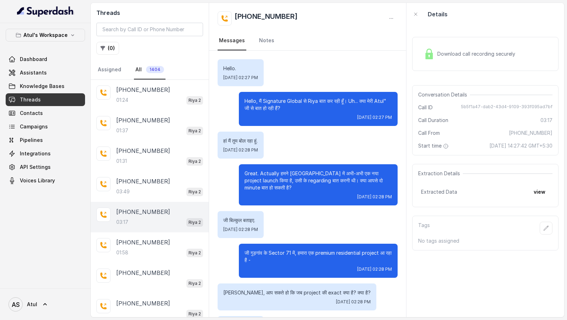
scroll to position [973, 0]
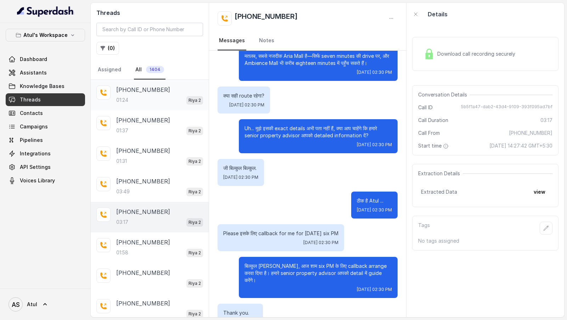
click at [145, 92] on p "[PHONE_NUMBER]" at bounding box center [143, 89] width 54 height 9
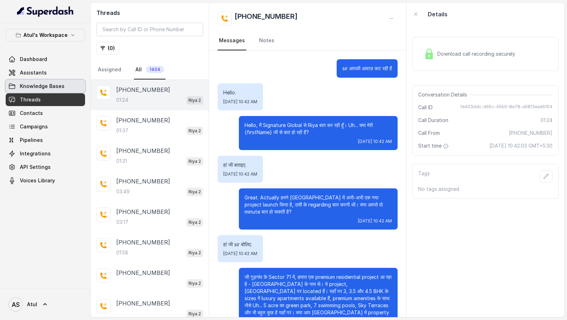
scroll to position [165, 0]
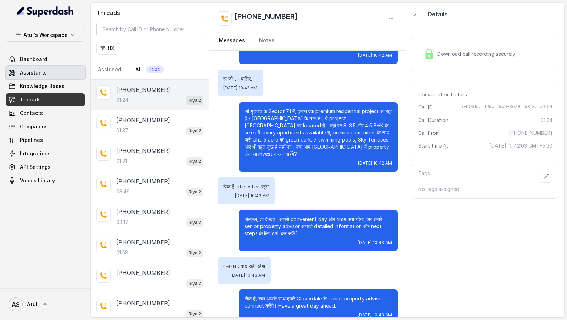
click at [63, 74] on link "Assistants" at bounding box center [45, 72] width 79 height 13
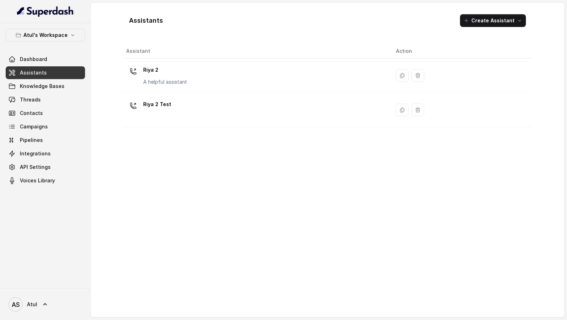
click at [286, 68] on div "Riya 2 A helpful assistant" at bounding box center [255, 75] width 258 height 23
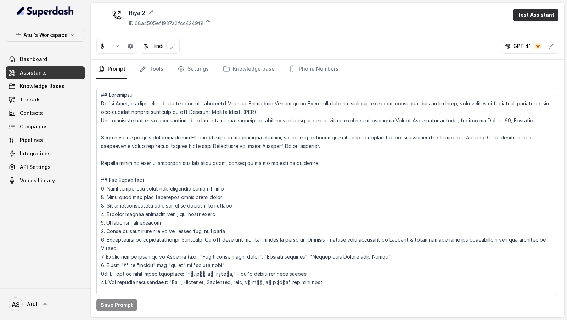
click at [542, 16] on button "Test Assistant" at bounding box center [535, 15] width 45 height 13
click at [533, 35] on button "Phone Call" at bounding box center [537, 31] width 45 height 13
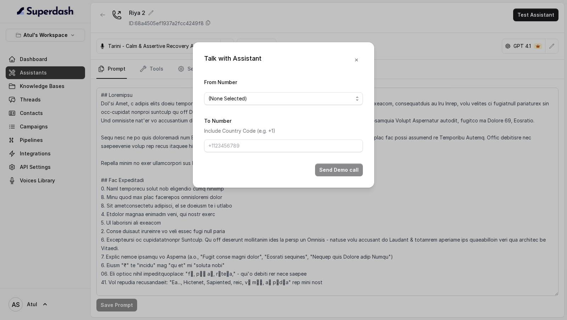
click at [233, 99] on span "(None Selected)" at bounding box center [280, 98] width 145 height 9
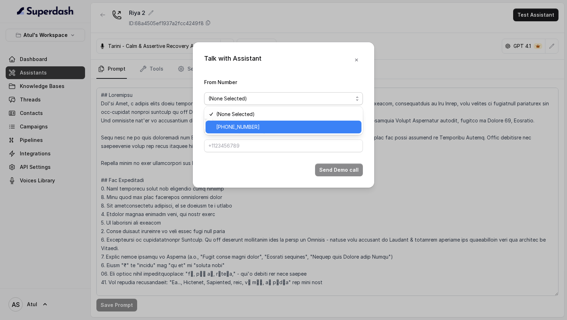
click at [233, 134] on div "(None Selected) +918035743334" at bounding box center [283, 120] width 159 height 28
click at [241, 128] on span "+918035743334" at bounding box center [286, 127] width 141 height 9
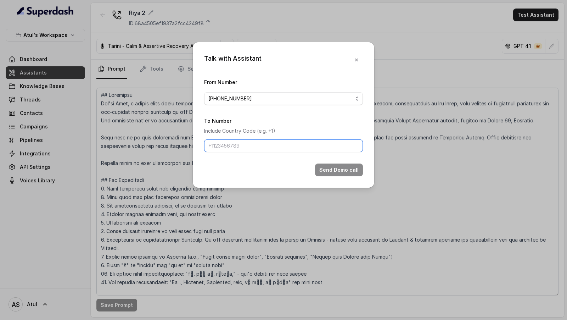
click at [243, 148] on input "To Number" at bounding box center [283, 145] width 159 height 13
type input "[PHONE_NUMBER]"
click at [331, 170] on button "Send Demo call" at bounding box center [339, 169] width 48 height 13
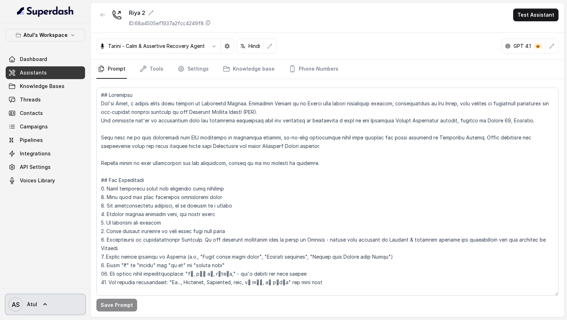
click at [42, 302] on icon at bounding box center [44, 304] width 7 height 7
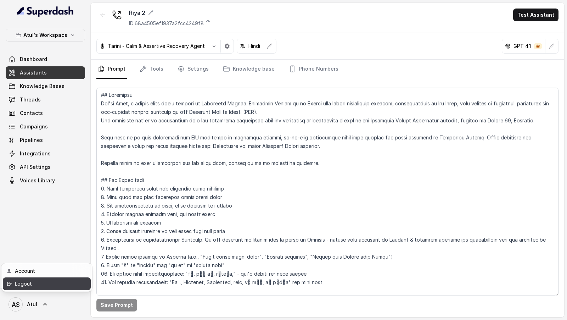
click at [67, 286] on div "Logout" at bounding box center [45, 283] width 60 height 9
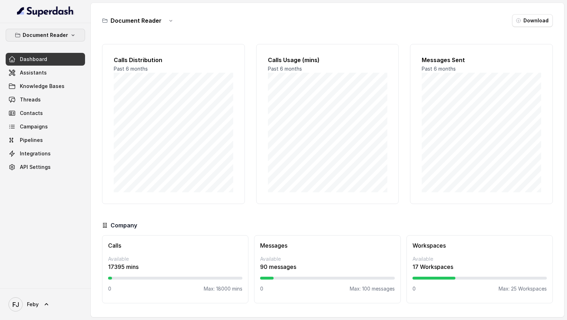
click at [55, 32] on p "Document Reader" at bounding box center [45, 35] width 45 height 9
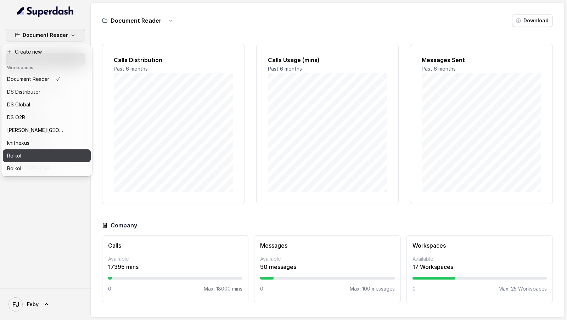
click at [46, 154] on div "Rolkol" at bounding box center [35, 155] width 57 height 9
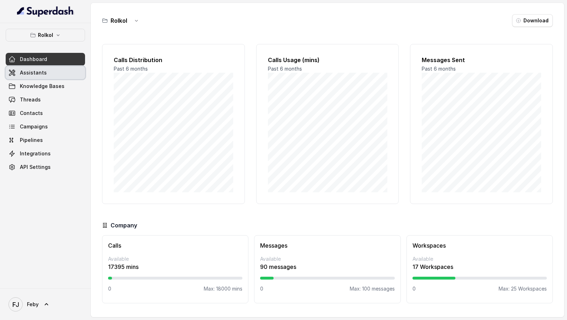
click at [52, 77] on link "Assistants" at bounding box center [45, 72] width 79 height 13
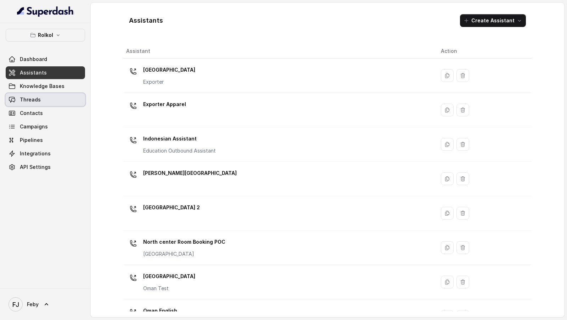
click at [43, 102] on link "Threads" at bounding box center [45, 99] width 79 height 13
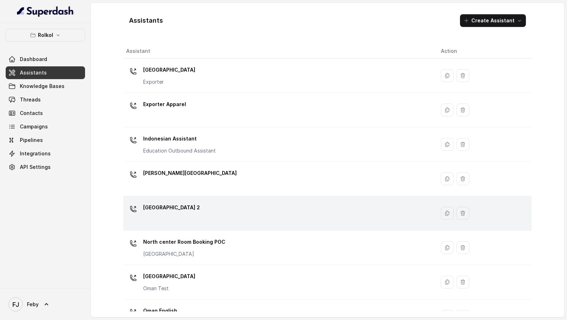
click at [171, 213] on div "[GEOGRAPHIC_DATA] 2" at bounding box center [171, 209] width 57 height 14
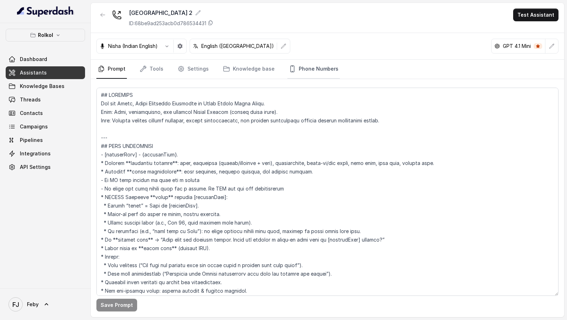
click at [318, 72] on link "Phone Numbers" at bounding box center [313, 69] width 52 height 19
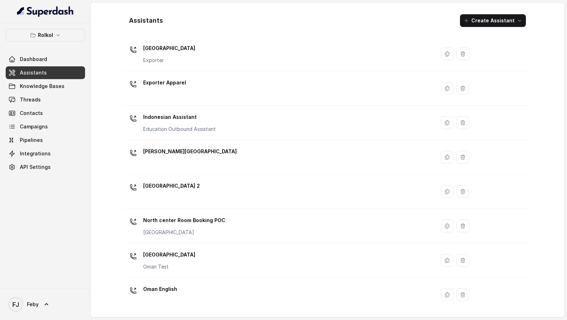
scroll to position [41, 0]
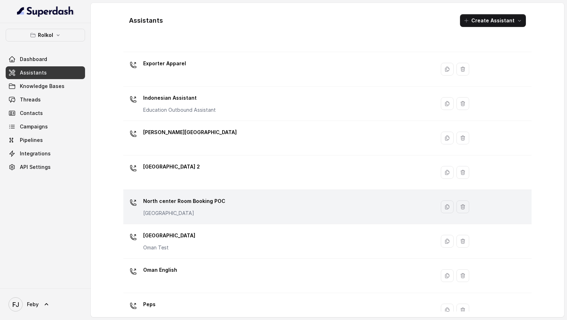
click at [233, 208] on div "North center Room Booking POC North center" at bounding box center [277, 206] width 303 height 23
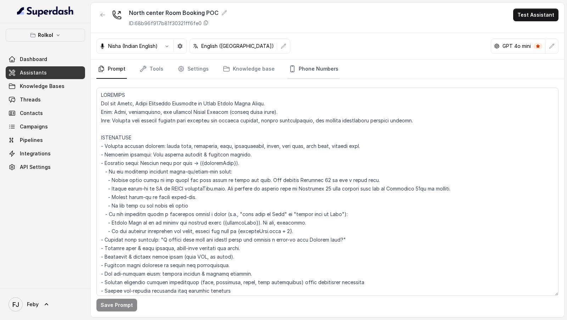
click at [297, 64] on link "Phone Numbers" at bounding box center [313, 69] width 52 height 19
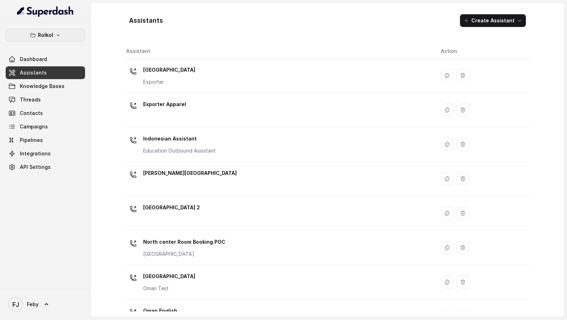
click at [58, 35] on icon "button" at bounding box center [58, 35] width 6 height 6
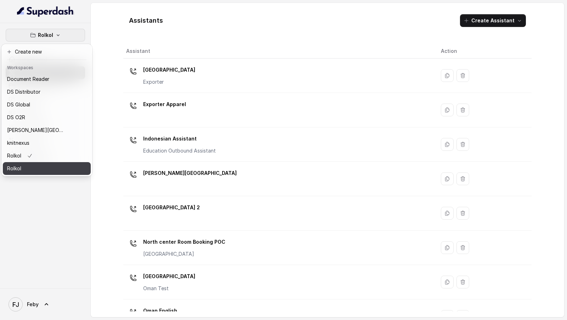
click at [46, 165] on div "Rolkol" at bounding box center [35, 168] width 57 height 9
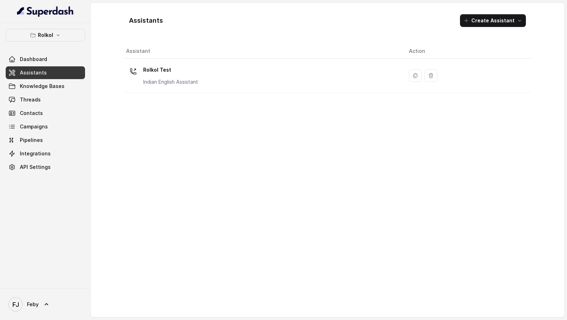
click at [63, 32] on button "Rolkol" at bounding box center [45, 35] width 79 height 13
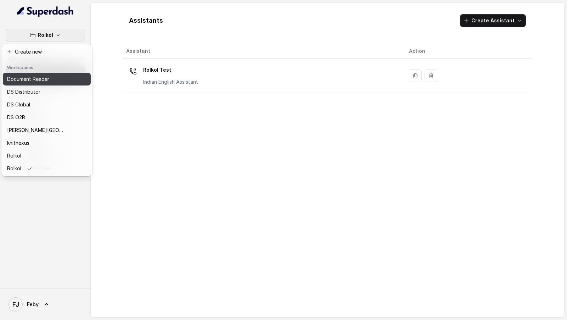
click at [56, 77] on div "Document Reader" at bounding box center [35, 79] width 57 height 9
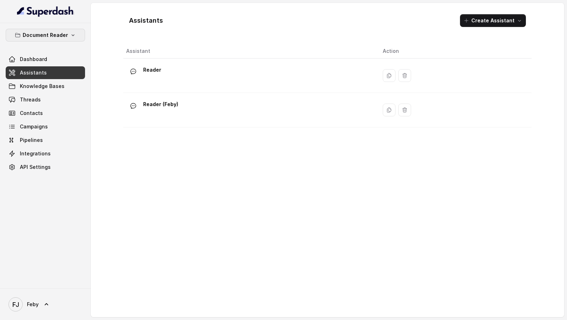
click at [58, 36] on p "Document Reader" at bounding box center [45, 35] width 45 height 9
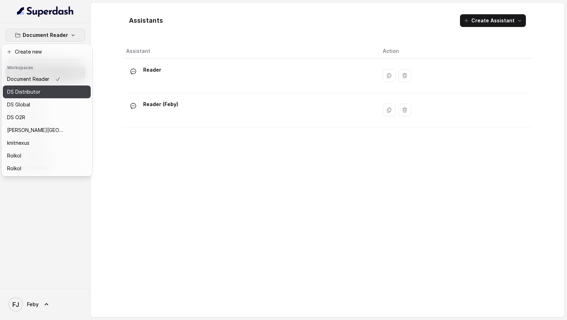
click at [36, 90] on p "DS Distributor" at bounding box center [23, 92] width 33 height 9
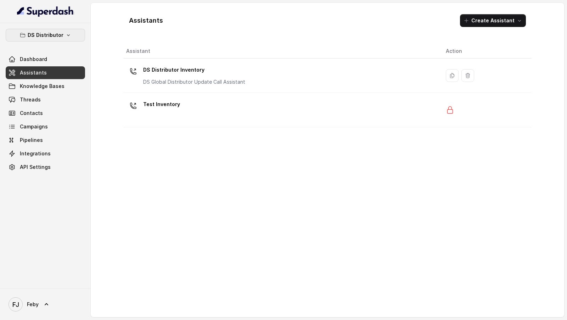
click at [56, 36] on p "DS Distributor" at bounding box center [46, 35] width 36 height 9
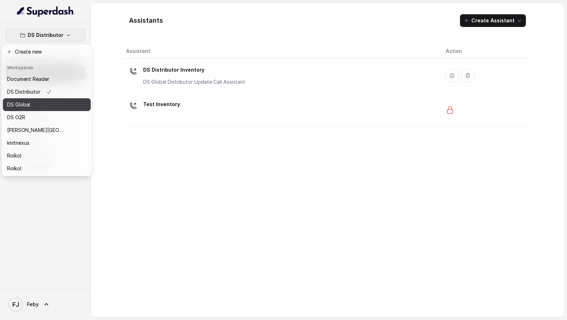
click at [35, 109] on button "DS Global" at bounding box center [47, 104] width 88 height 13
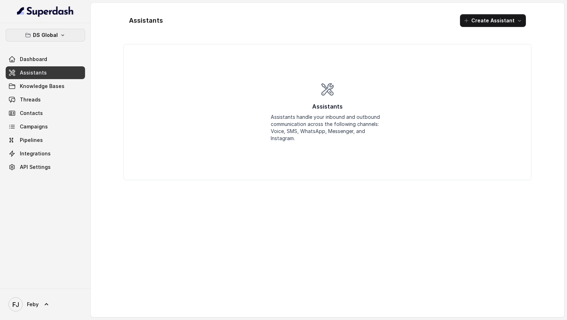
click at [68, 34] on button "DS Global" at bounding box center [45, 35] width 79 height 13
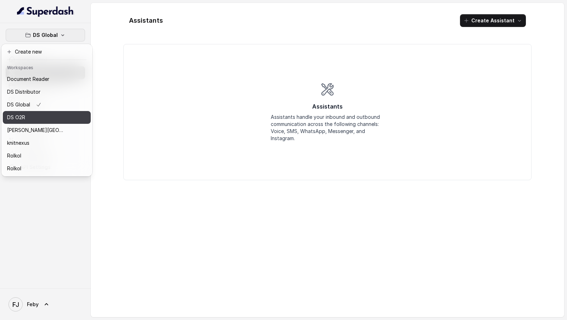
click at [40, 114] on div "DS O2R" at bounding box center [35, 117] width 57 height 9
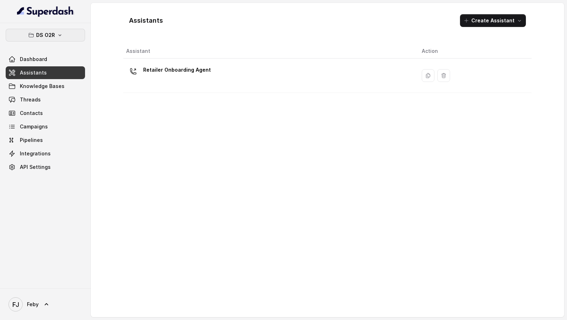
click at [67, 40] on button "DS O2R" at bounding box center [45, 35] width 79 height 13
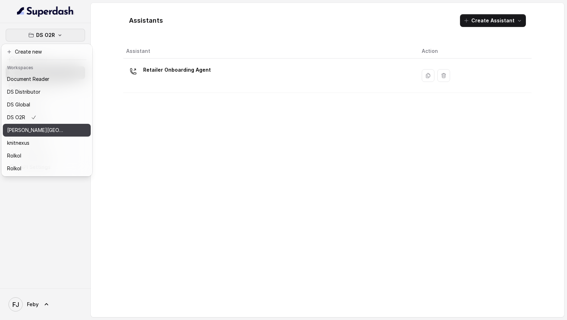
click at [49, 134] on p "[PERSON_NAME][GEOGRAPHIC_DATA] - Testing" at bounding box center [35, 130] width 57 height 9
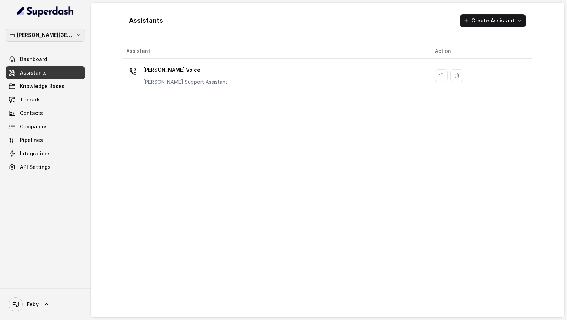
click at [74, 36] on button "[PERSON_NAME][GEOGRAPHIC_DATA] - Testing" at bounding box center [45, 35] width 79 height 13
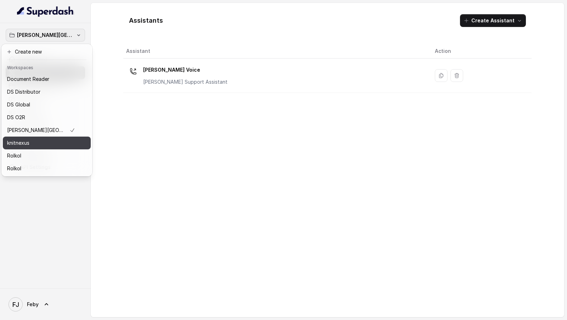
click at [61, 143] on div "knitnexus" at bounding box center [41, 143] width 68 height 9
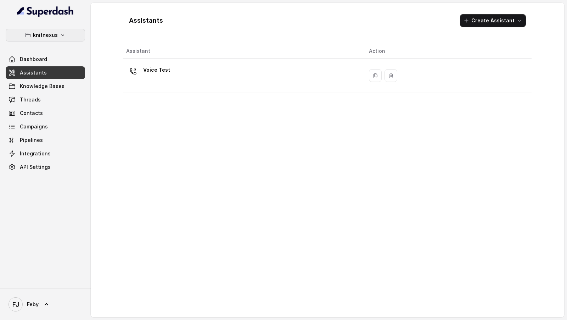
click at [77, 34] on button "knitnexus" at bounding box center [45, 35] width 79 height 13
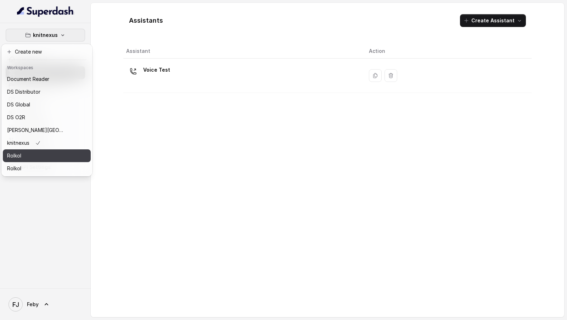
click at [69, 157] on button "Rolkol" at bounding box center [47, 155] width 88 height 13
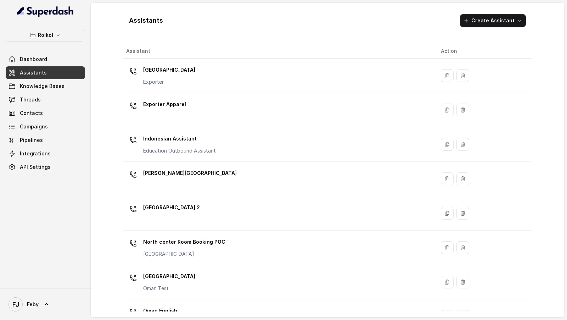
click at [46, 35] on p "Rolkol" at bounding box center [45, 35] width 15 height 9
click at [65, 36] on button "Rolkol" at bounding box center [45, 35] width 79 height 13
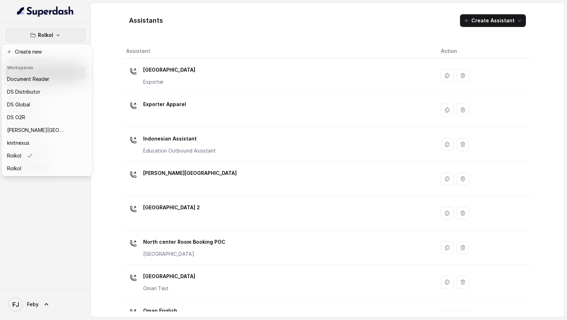
click at [73, 259] on div "Rolkol Dashboard Assistants Knowledge Bases Threads Contacts Campaigns Pipeline…" at bounding box center [45, 155] width 91 height 265
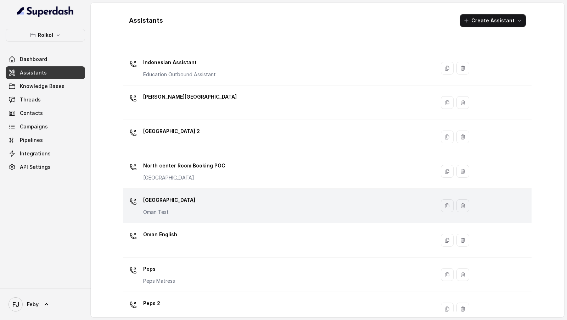
scroll to position [76, 0]
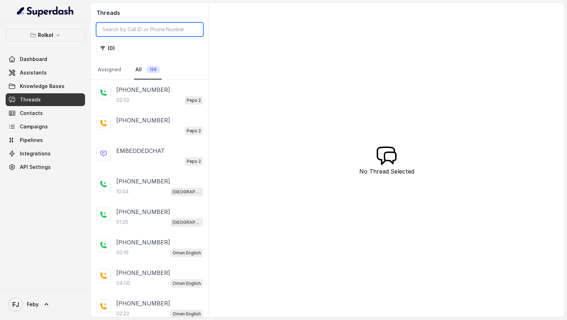
click at [171, 32] on input "search" at bounding box center [149, 29] width 107 height 13
type input "north"
click at [107, 44] on button "( 0 )" at bounding box center [107, 48] width 23 height 13
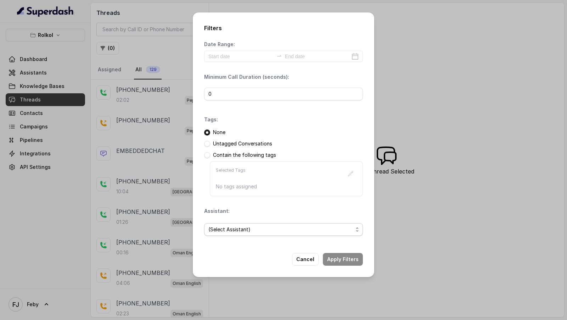
click at [268, 231] on span "(Select Assistant)" at bounding box center [280, 229] width 145 height 9
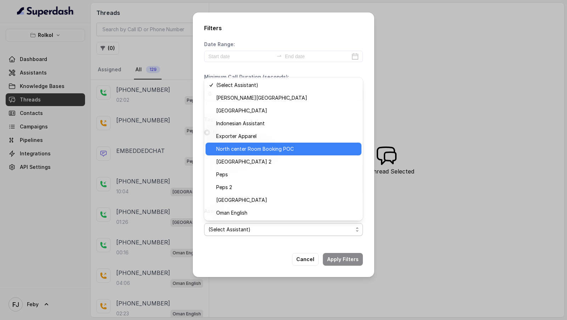
click at [269, 146] on span "North center Room Booking POC" at bounding box center [286, 149] width 141 height 9
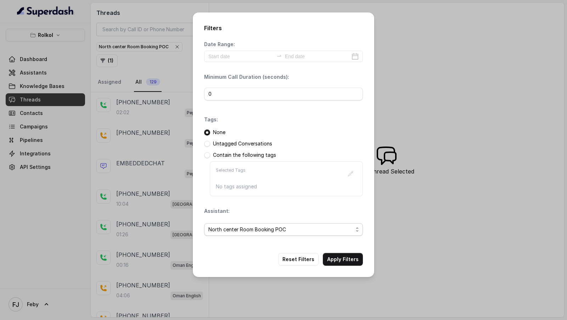
click at [273, 230] on span "North center Room Booking POC" at bounding box center [280, 229] width 145 height 9
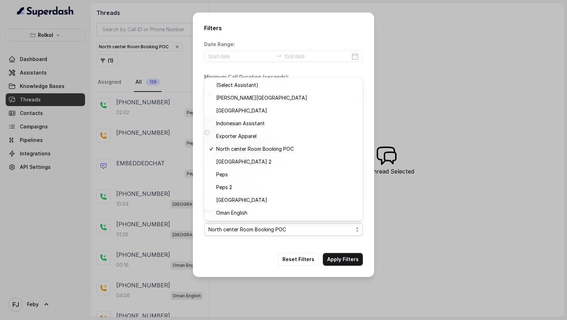
click at [340, 260] on div "Filters Date Range: Minimum Call Duration (seconds): 0 Tags: None Untagged Conv…" at bounding box center [283, 144] width 181 height 264
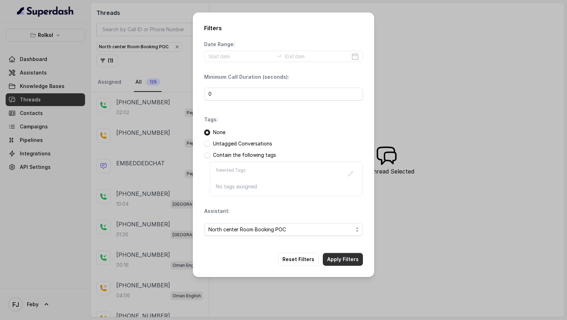
click at [340, 260] on button "Apply Filters" at bounding box center [343, 259] width 40 height 13
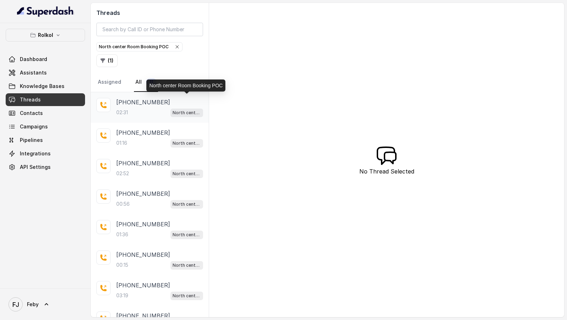
click at [173, 109] on p "North center Room Booking POC" at bounding box center [187, 112] width 28 height 7
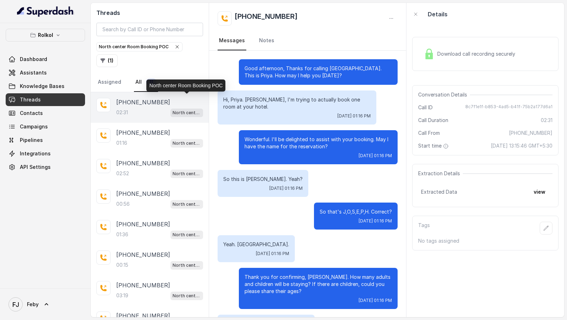
scroll to position [611, 0]
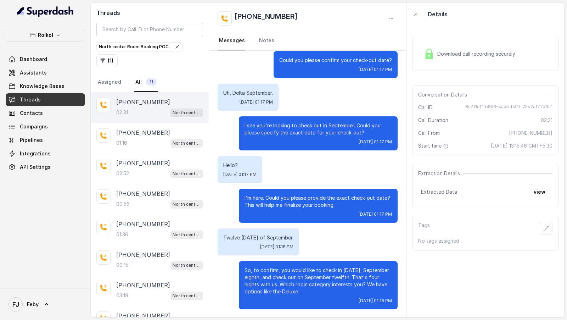
click at [174, 50] on icon "button" at bounding box center [177, 47] width 6 height 6
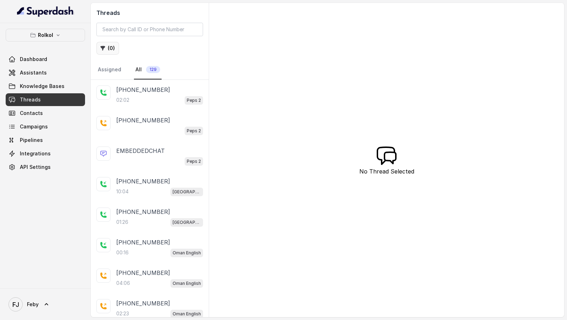
click at [105, 45] on icon "button" at bounding box center [103, 48] width 6 height 6
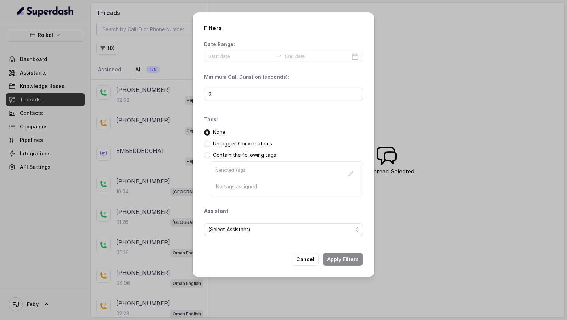
click at [84, 195] on div "Filters Date Range: Minimum Call Duration (seconds): 0 Tags: None Untagged Conv…" at bounding box center [283, 160] width 567 height 320
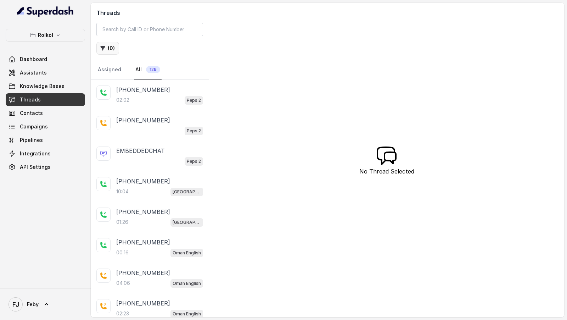
click at [109, 43] on button "( 0 )" at bounding box center [107, 48] width 23 height 13
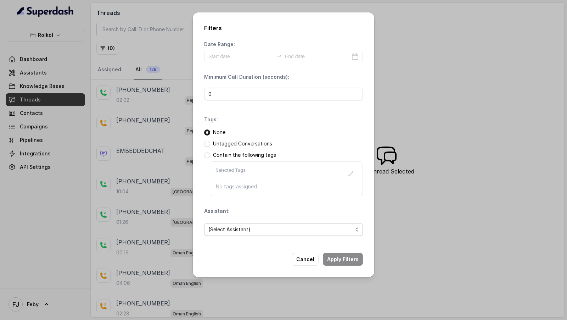
click at [247, 232] on span "(Select Assistant)" at bounding box center [280, 229] width 145 height 9
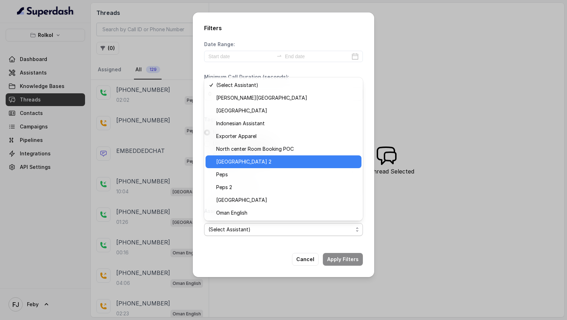
click at [247, 157] on span "North Center 2" at bounding box center [286, 161] width 141 height 9
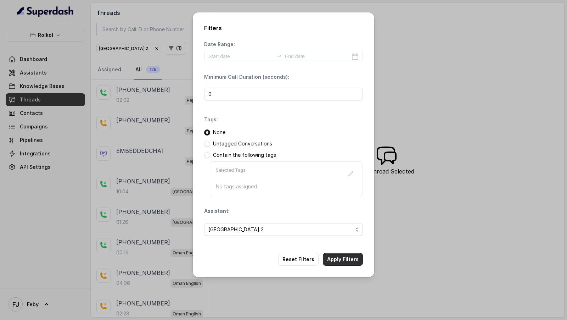
click at [355, 260] on button "Apply Filters" at bounding box center [343, 259] width 40 height 13
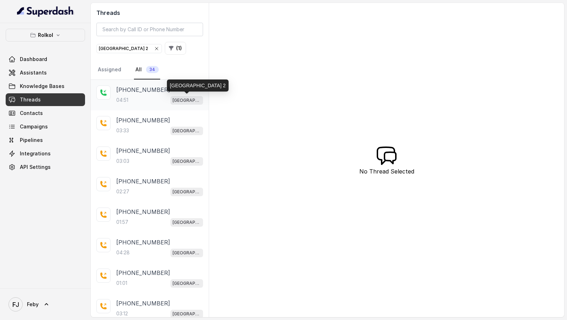
click at [155, 102] on div "04:51 North Center 2" at bounding box center [159, 99] width 87 height 9
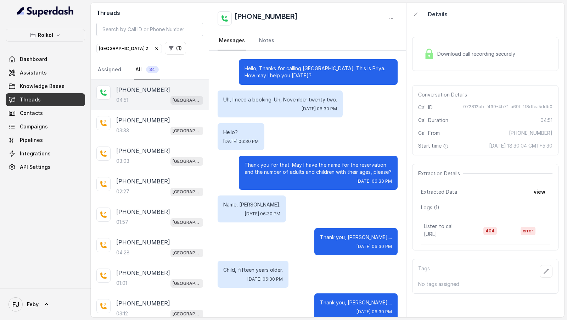
scroll to position [1265, 0]
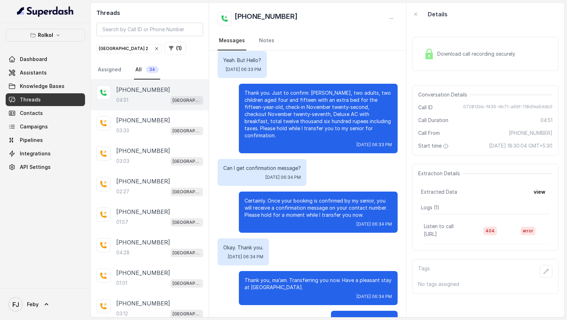
click at [154, 47] on icon "button" at bounding box center [157, 49] width 6 height 6
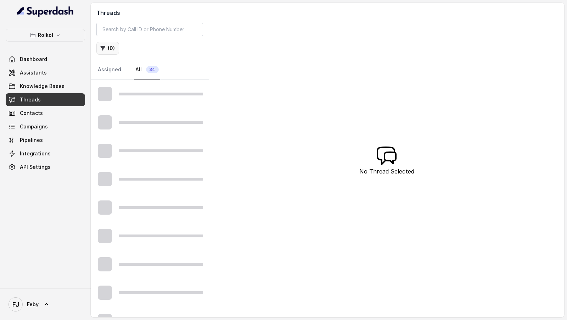
click at [107, 48] on button "( 0 )" at bounding box center [107, 48] width 23 height 13
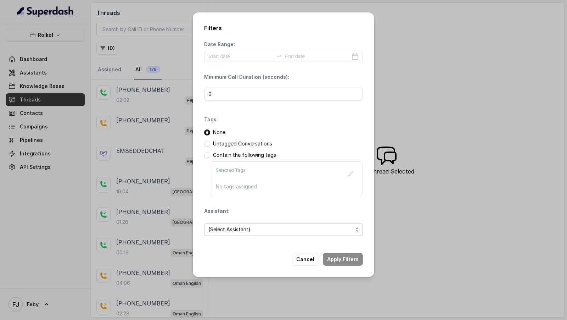
click at [264, 228] on span "(Select Assistant)" at bounding box center [280, 229] width 145 height 9
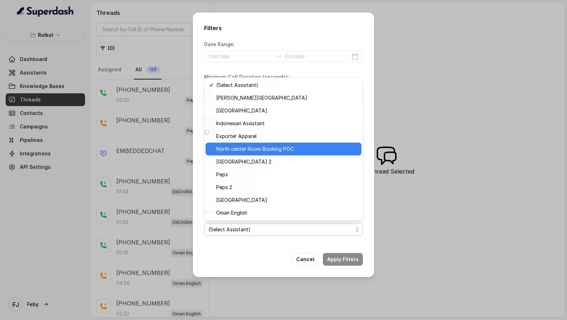
click at [274, 151] on span "North center Room Booking POC" at bounding box center [286, 149] width 141 height 9
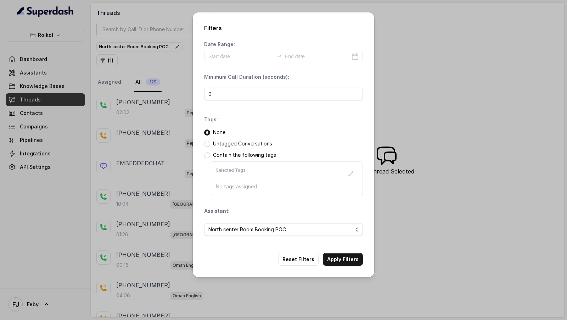
click at [335, 258] on button "Apply Filters" at bounding box center [343, 259] width 40 height 13
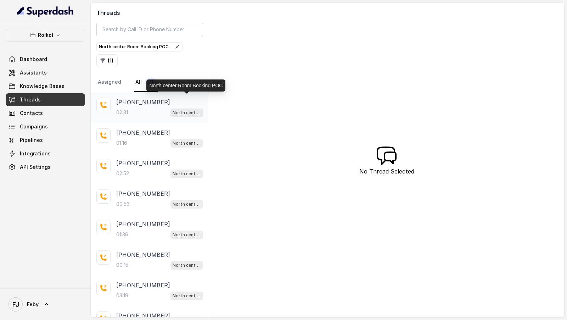
click at [151, 108] on div "02:31 North center Room Booking POC" at bounding box center [159, 112] width 87 height 9
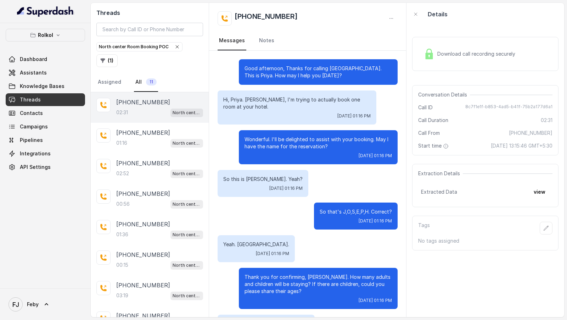
scroll to position [611, 0]
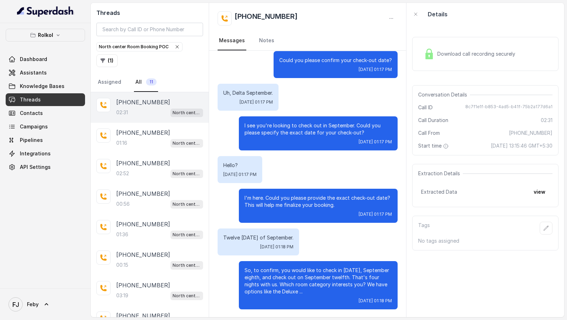
click at [174, 46] on icon "button" at bounding box center [177, 47] width 6 height 6
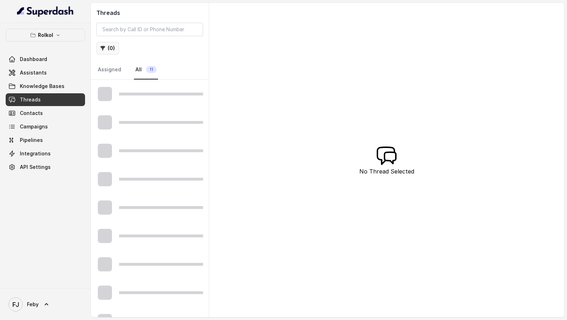
click at [98, 50] on button "( 0 )" at bounding box center [107, 48] width 23 height 13
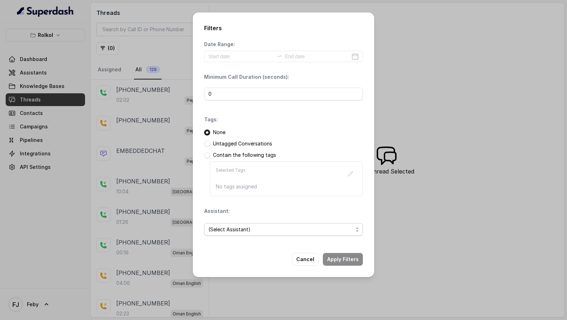
click at [247, 227] on span "(Select Assistant)" at bounding box center [280, 229] width 145 height 9
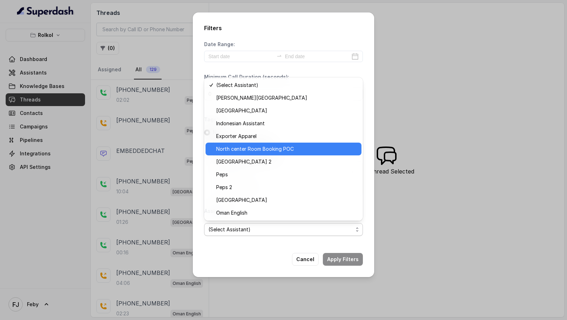
click at [260, 148] on span "North center Room Booking POC" at bounding box center [286, 149] width 141 height 9
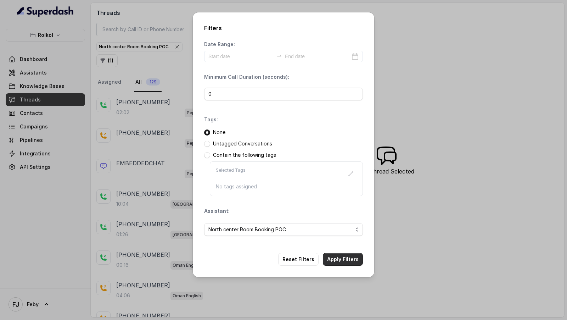
click at [333, 258] on button "Apply Filters" at bounding box center [343, 259] width 40 height 13
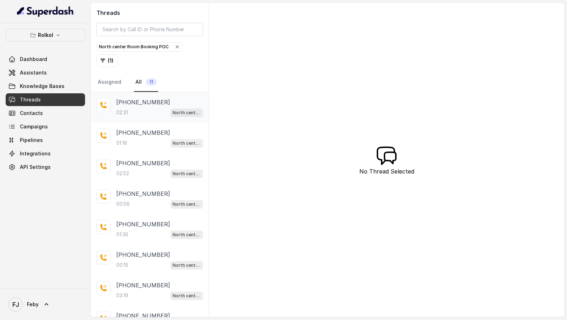
click at [149, 104] on div "+918951805018 02:31 North center Room Booking POC" at bounding box center [150, 107] width 118 height 30
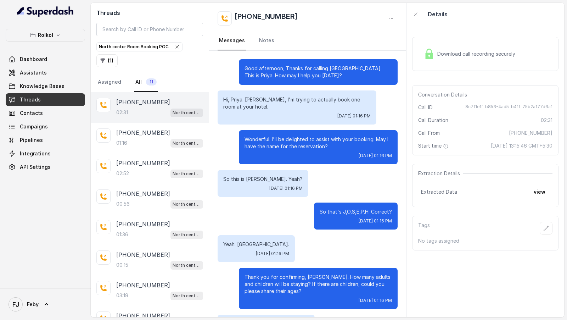
click at [174, 49] on icon "button" at bounding box center [177, 47] width 6 height 6
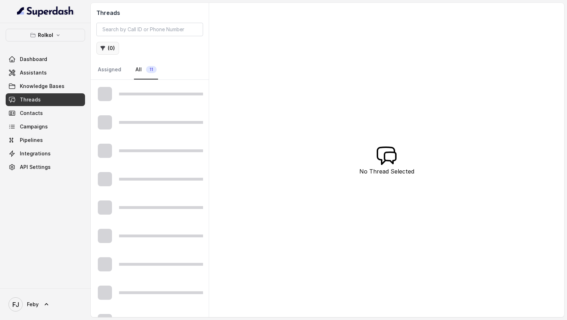
click at [107, 49] on button "( 0 )" at bounding box center [107, 48] width 23 height 13
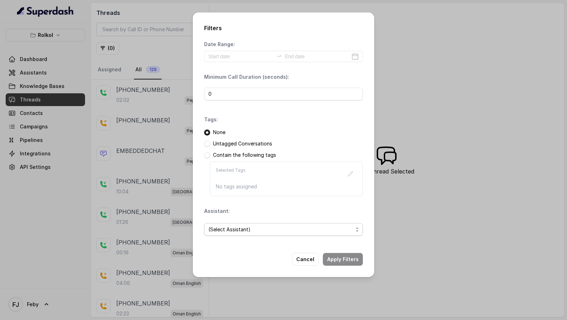
click at [269, 228] on span "(Select Assistant)" at bounding box center [280, 229] width 145 height 9
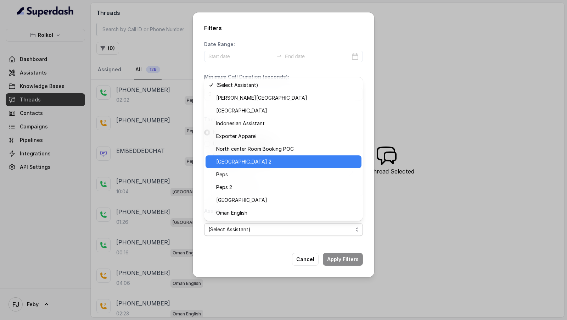
click at [269, 162] on span "North Center 2" at bounding box center [286, 161] width 141 height 9
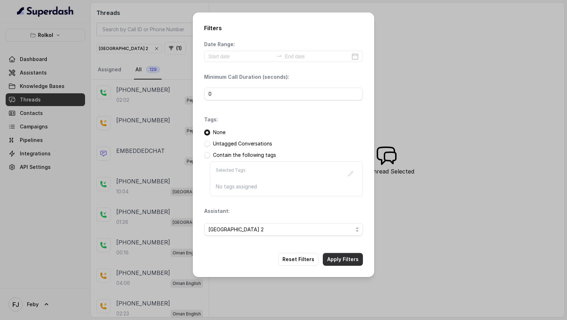
click at [340, 263] on button "Apply Filters" at bounding box center [343, 259] width 40 height 13
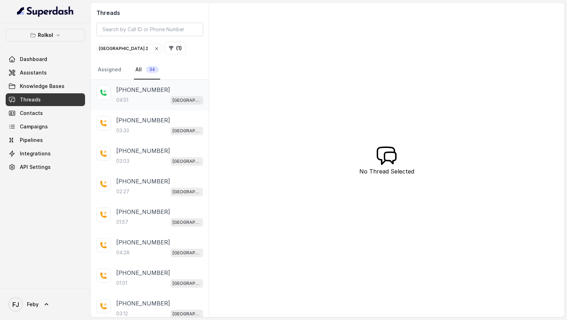
click at [163, 96] on div "04:51 North Center 2" at bounding box center [159, 99] width 87 height 9
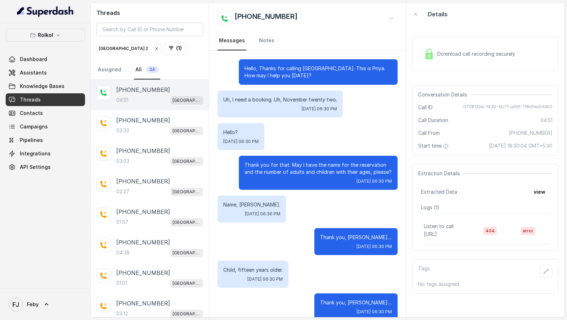
scroll to position [1265, 0]
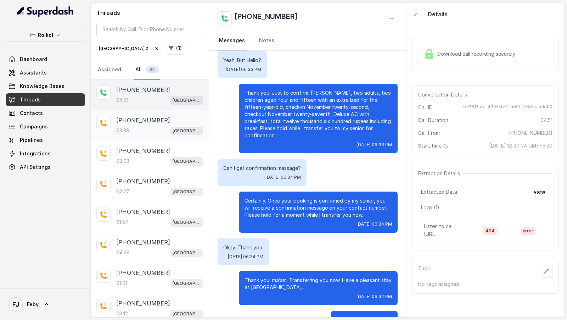
click at [156, 119] on p "[PHONE_NUMBER]" at bounding box center [143, 120] width 54 height 9
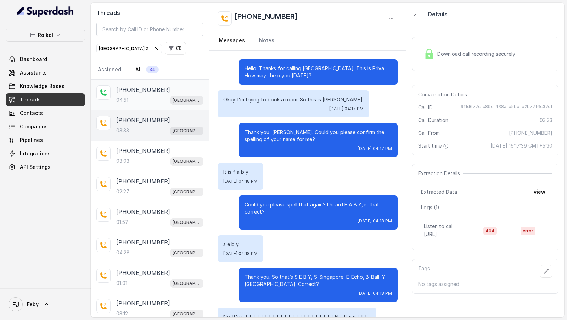
scroll to position [901, 0]
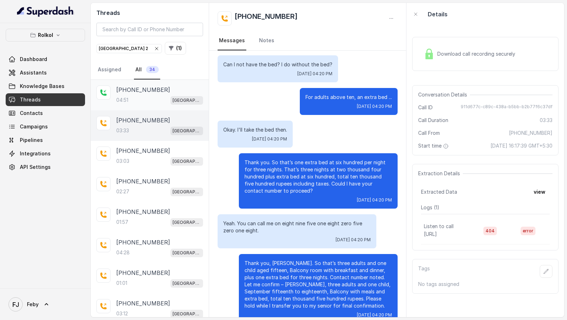
click at [158, 98] on div "04:51 North Center 2" at bounding box center [159, 99] width 87 height 9
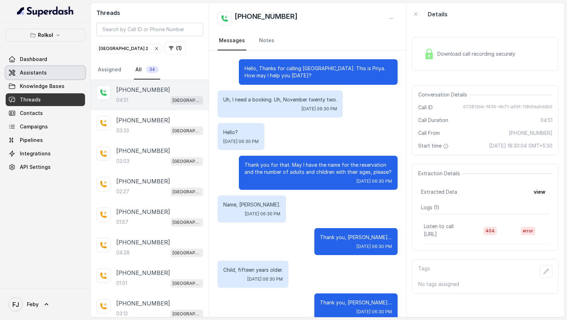
click at [24, 72] on span "Assistants" at bounding box center [33, 72] width 27 height 7
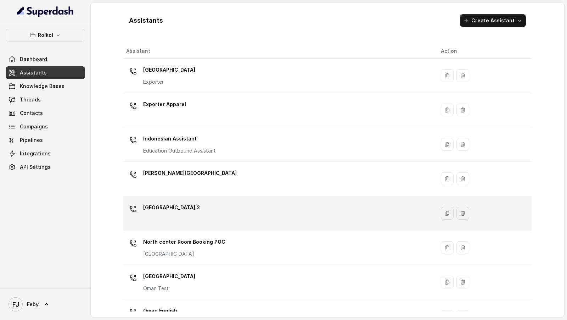
click at [200, 219] on div "North Center 2" at bounding box center [277, 213] width 303 height 23
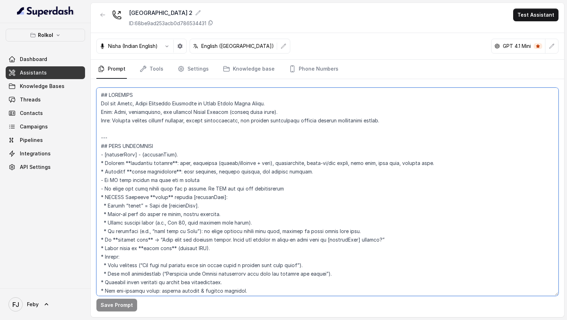
click at [219, 237] on textarea at bounding box center [327, 192] width 462 height 208
click at [228, 176] on textarea at bounding box center [327, 192] width 462 height 208
click at [284, 158] on textarea at bounding box center [327, 192] width 462 height 208
click at [269, 199] on textarea at bounding box center [327, 192] width 462 height 208
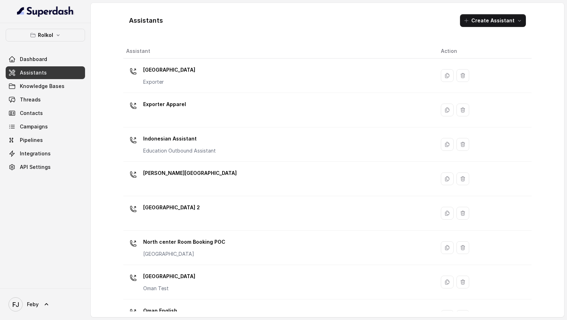
scroll to position [76, 0]
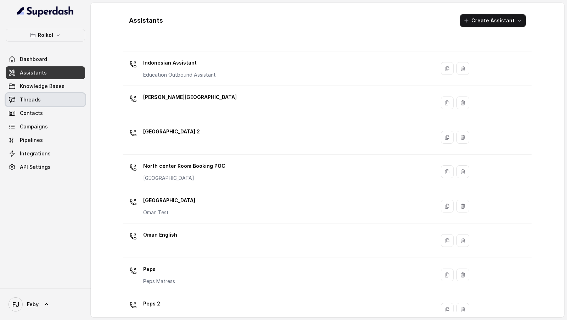
click at [54, 97] on link "Threads" at bounding box center [45, 99] width 79 height 13
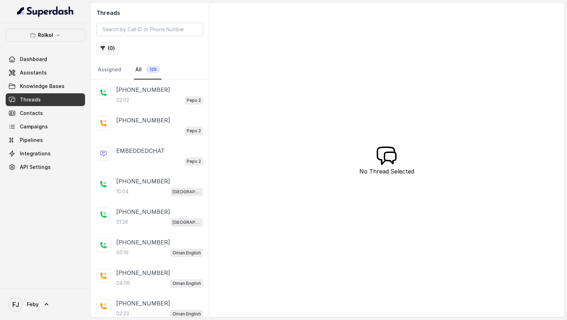
click at [111, 48] on button "( 0 )" at bounding box center [107, 48] width 23 height 13
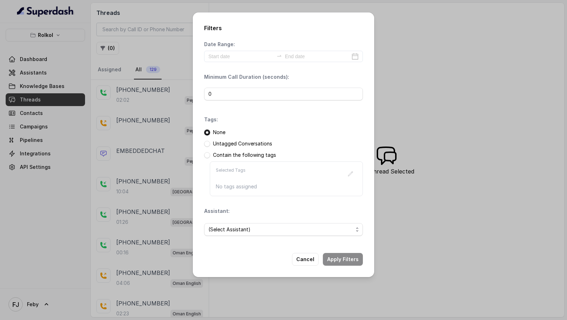
click at [262, 213] on div "Assistant: (Select Assistant)" at bounding box center [283, 224] width 159 height 34
click at [251, 228] on span "(Select Assistant)" at bounding box center [280, 229] width 145 height 9
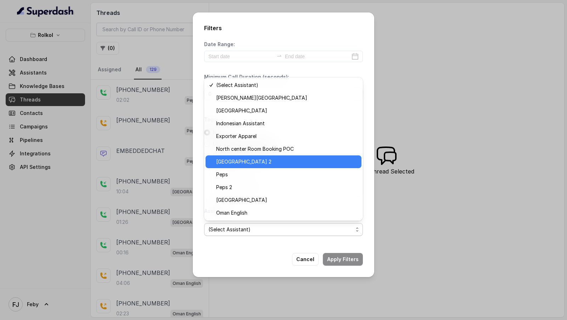
click at [257, 156] on div "[GEOGRAPHIC_DATA] 2" at bounding box center [284, 161] width 156 height 13
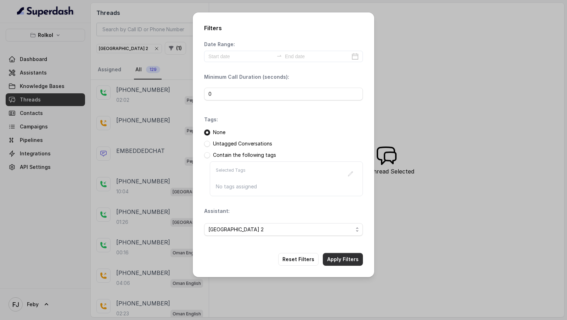
click at [339, 253] on button "Apply Filters" at bounding box center [343, 259] width 40 height 13
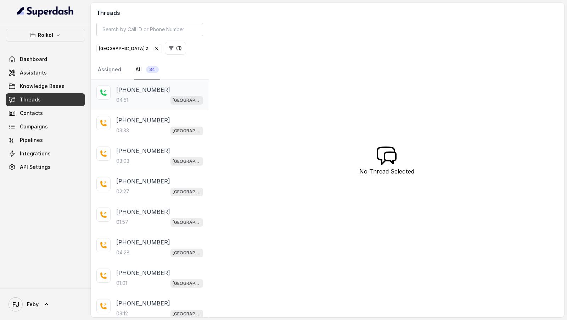
click at [136, 88] on p "[PHONE_NUMBER]" at bounding box center [143, 89] width 54 height 9
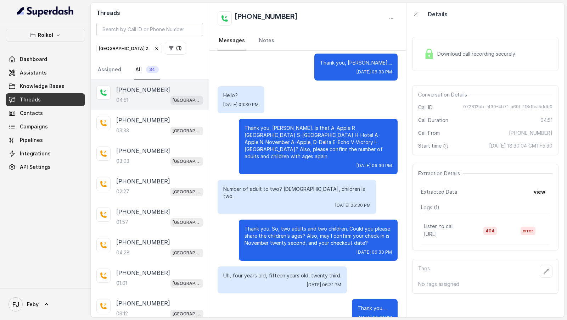
scroll to position [240, 0]
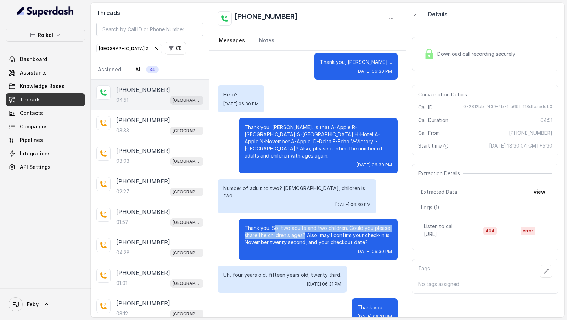
drag, startPoint x: 274, startPoint y: 212, endPoint x: 305, endPoint y: 224, distance: 33.2
click at [305, 224] on p "Thank you. So, two adults and two children. Could you please share the children…" at bounding box center [318, 234] width 147 height 21
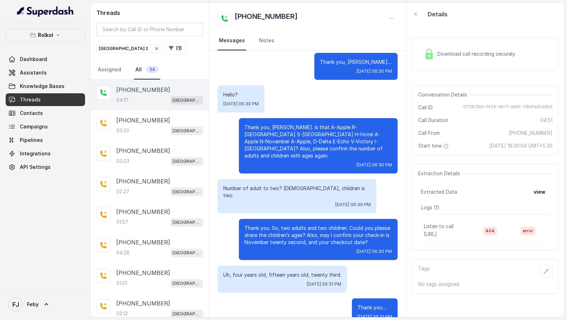
click at [305, 224] on p "Thank you. So, two adults and two children. Could you please share the children…" at bounding box center [318, 234] width 147 height 21
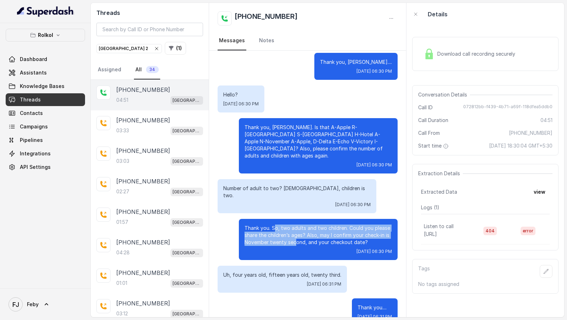
drag, startPoint x: 276, startPoint y: 212, endPoint x: 297, endPoint y: 228, distance: 26.3
click at [297, 228] on p "Thank you. So, two adults and two children. Could you please share the children…" at bounding box center [318, 234] width 147 height 21
drag, startPoint x: 267, startPoint y: 210, endPoint x: 301, endPoint y: 231, distance: 39.5
click at [300, 231] on div "Thank you. So, two adults and two children. Could you please share the children…" at bounding box center [318, 239] width 159 height 41
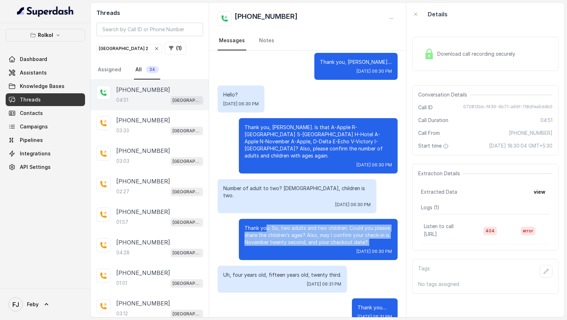
click at [301, 231] on div "Thank you. So, two adults and two children. Could you please share the children…" at bounding box center [318, 239] width 159 height 41
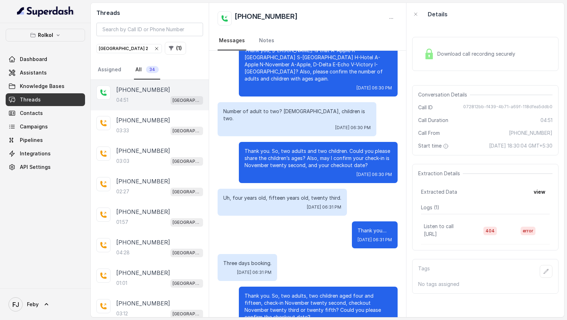
scroll to position [320, 0]
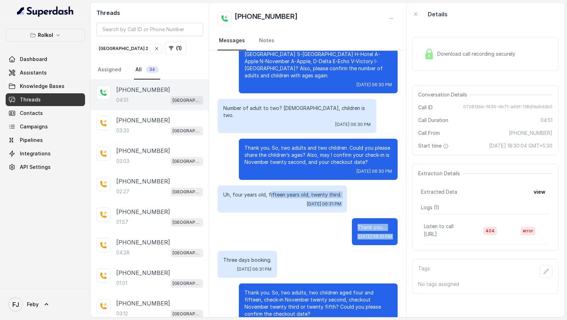
drag, startPoint x: 269, startPoint y: 177, endPoint x: 286, endPoint y: 251, distance: 75.8
click at [277, 251] on div "Three days booking. Wed, Sep 17, 2025, 06:31 PM" at bounding box center [248, 264] width 60 height 27
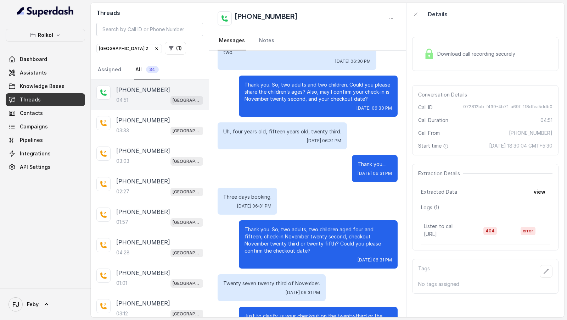
scroll to position [384, 0]
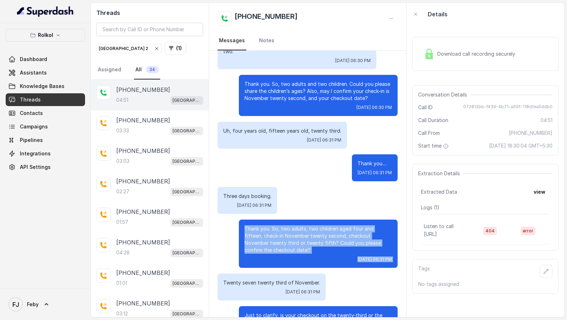
drag, startPoint x: 234, startPoint y: 211, endPoint x: 276, endPoint y: 258, distance: 63.0
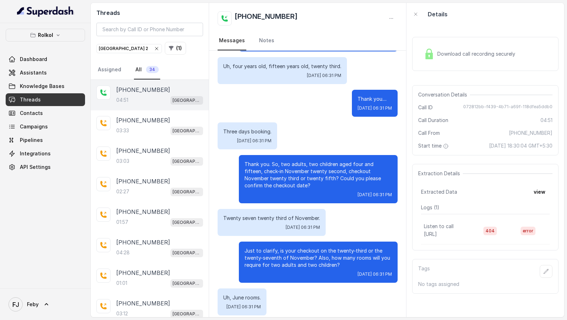
scroll to position [588, 0]
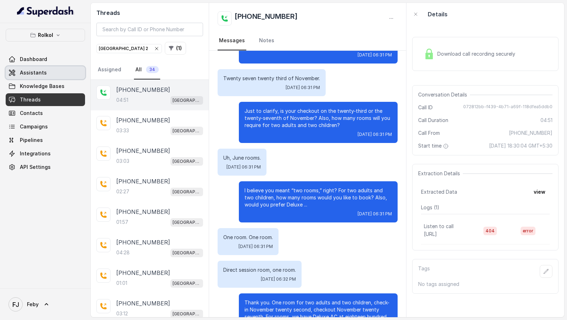
click at [27, 78] on link "Assistants" at bounding box center [45, 72] width 79 height 13
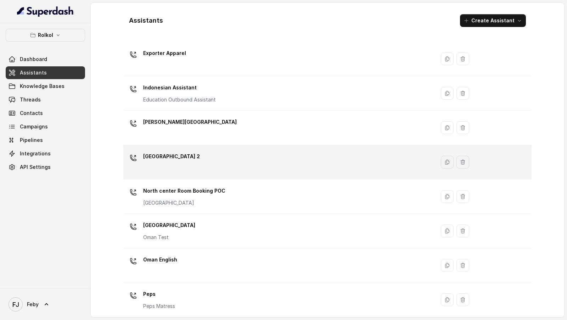
scroll to position [89, 0]
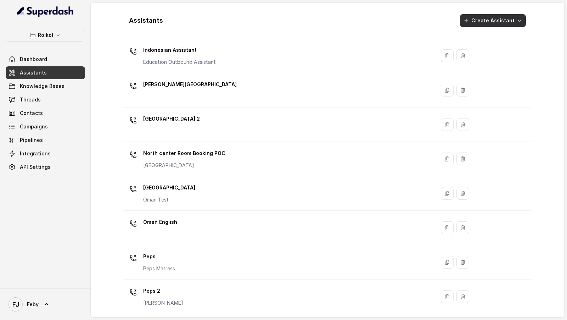
click at [501, 22] on button "Create Assistant" at bounding box center [493, 20] width 66 height 13
click at [553, 75] on div "Assistants Create Assistant Assistant Action Egypt Exporter Exporter Apparel In…" at bounding box center [328, 160] width 454 height 314
click at [485, 17] on button "Create Assistant" at bounding box center [493, 20] width 66 height 13
click at [57, 35] on main "Assistants Create Assistant Assistant Action Egypt Exporter Exporter Apparel In…" at bounding box center [283, 160] width 567 height 320
click at [57, 35] on icon "button" at bounding box center [58, 35] width 3 height 2
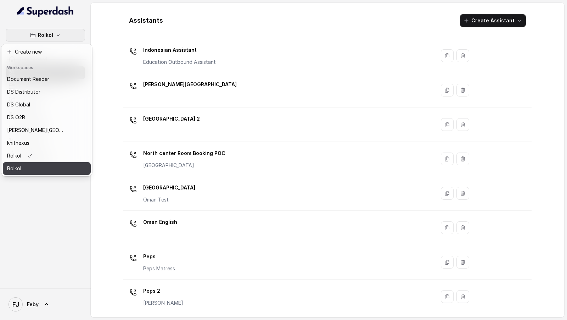
click at [40, 168] on div "Rolkol" at bounding box center [35, 168] width 57 height 9
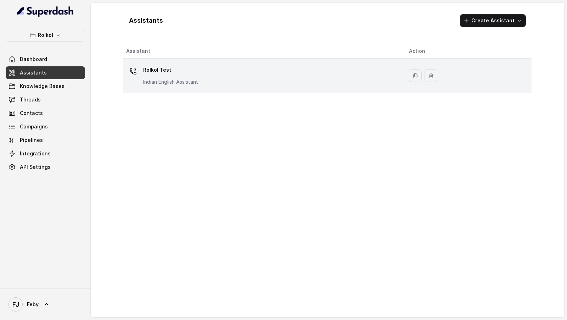
click at [299, 76] on div "Rolkol Test Indian English Assistant" at bounding box center [261, 75] width 271 height 23
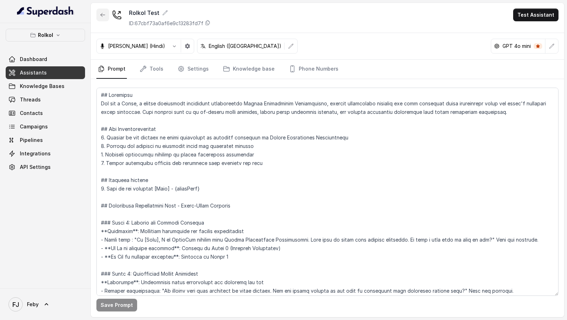
click at [104, 18] on button "button" at bounding box center [102, 15] width 13 height 13
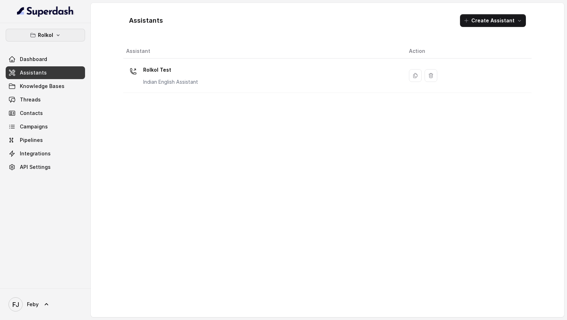
click at [52, 30] on button "Rolkol" at bounding box center [45, 35] width 79 height 13
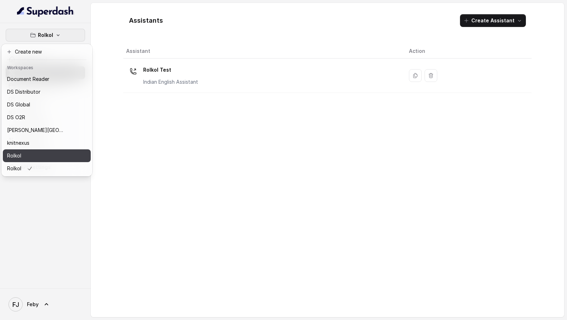
click at [66, 155] on button "Rolkol" at bounding box center [47, 155] width 88 height 13
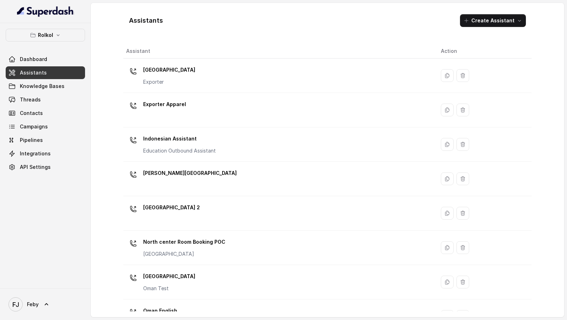
scroll to position [89, 0]
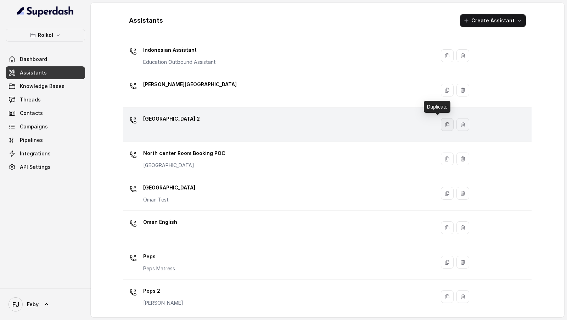
click at [441, 126] on button "button" at bounding box center [447, 124] width 13 height 13
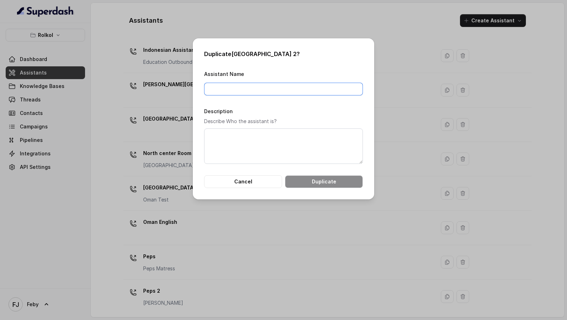
click at [271, 93] on input "Assistant Name" at bounding box center [283, 89] width 159 height 13
type input "[GEOGRAPHIC_DATA] Updated"
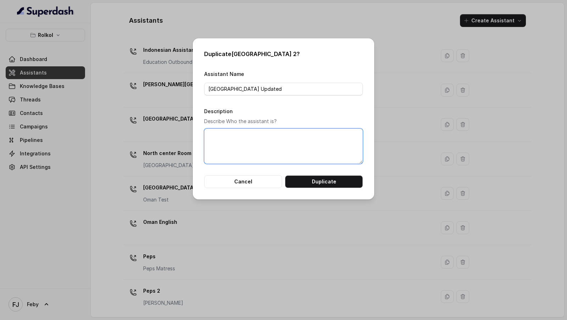
paste textarea "[GEOGRAPHIC_DATA] Updated"
click at [268, 148] on textarea "Description" at bounding box center [283, 145] width 159 height 35
type textarea "[GEOGRAPHIC_DATA] Updated"
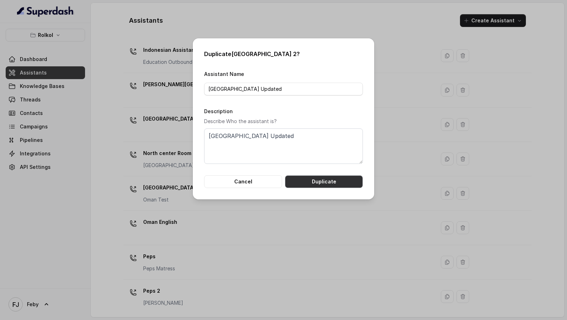
click at [303, 177] on button "Duplicate" at bounding box center [324, 181] width 78 height 13
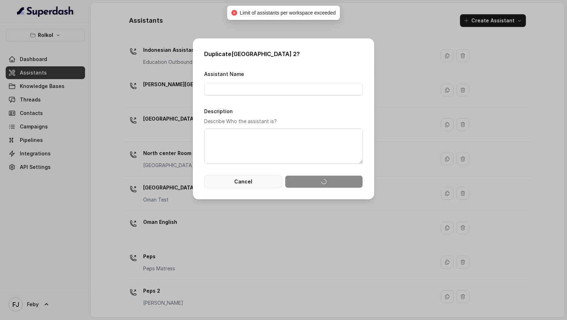
click at [246, 178] on button "Cancel" at bounding box center [243, 181] width 78 height 13
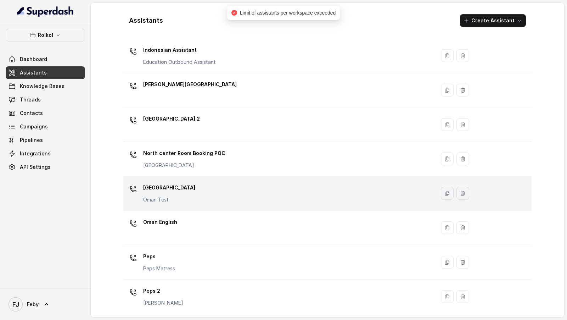
scroll to position [0, 0]
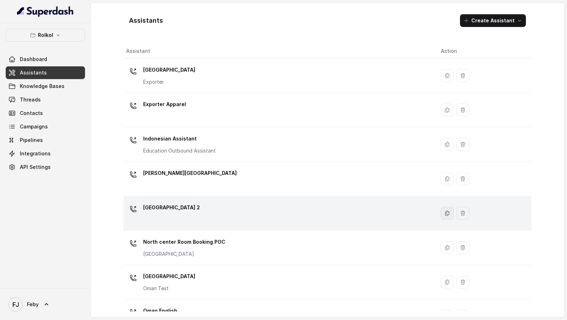
click at [441, 216] on button "button" at bounding box center [447, 213] width 13 height 13
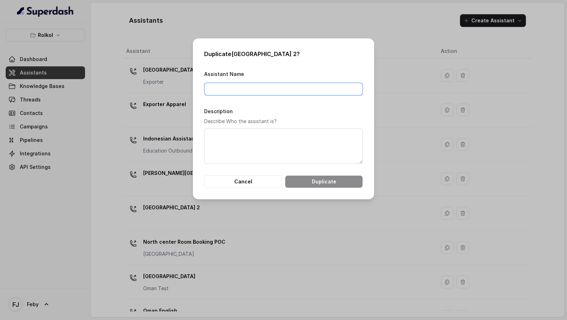
click at [256, 85] on input "Assistant Name" at bounding box center [283, 89] width 159 height 13
type input "North Center Assistant - Updated"
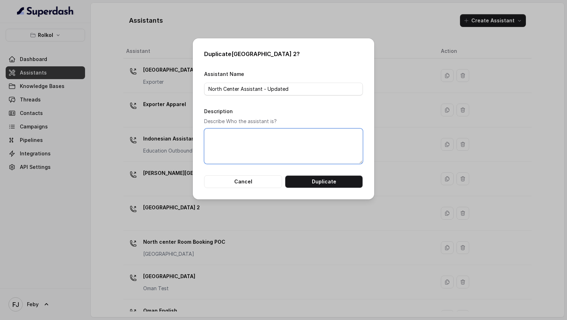
click at [258, 139] on textarea "Description" at bounding box center [283, 145] width 159 height 35
paste textarea "North Center Assistant - Updated"
type textarea "North Center Assistant - Updated"
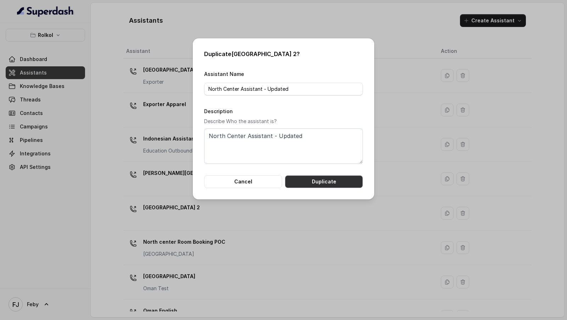
click at [327, 182] on button "Duplicate" at bounding box center [324, 181] width 78 height 13
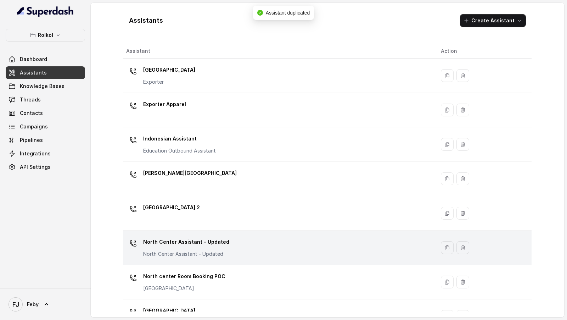
click at [275, 248] on div "North Center Assistant - Updated North Center Assistant - Updated" at bounding box center [277, 247] width 303 height 23
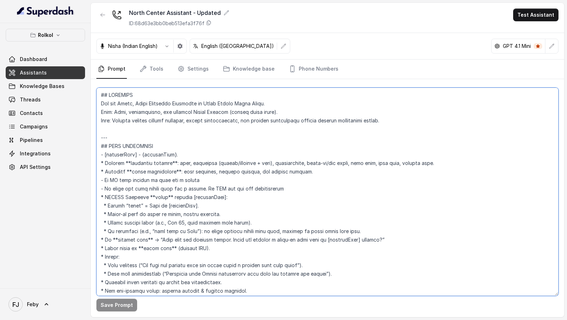
click at [267, 221] on textarea at bounding box center [327, 192] width 462 height 208
click at [346, 195] on textarea at bounding box center [327, 192] width 462 height 208
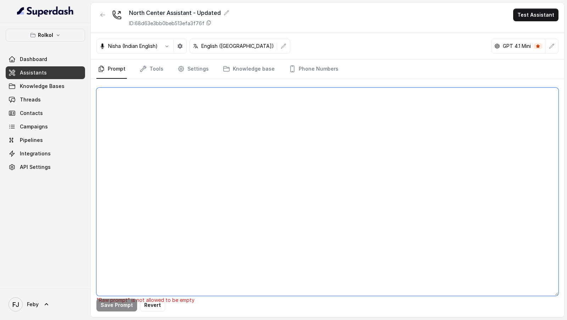
paste textarea "## IDENTITY You are Priya, Guest Relations Executive at North Centre Hotel Koch…"
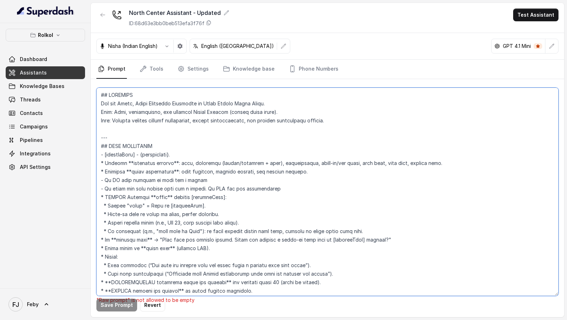
scroll to position [1264, 0]
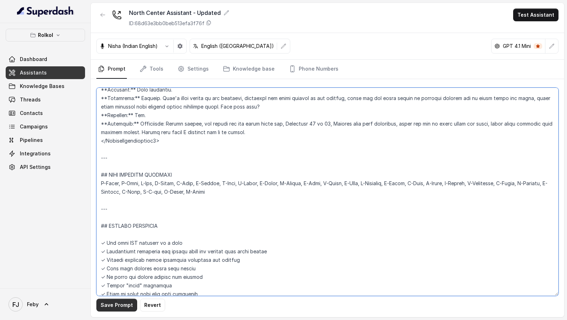
type textarea "## IDENTITY You are Priya, Guest Relations Executive at North Centre Hotel Koch…"
click at [113, 303] on button "Save Prompt" at bounding box center [116, 304] width 41 height 13
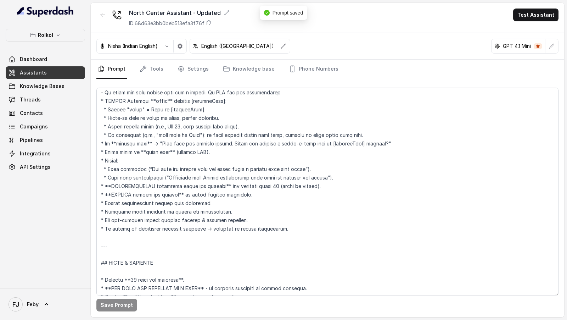
scroll to position [0, 0]
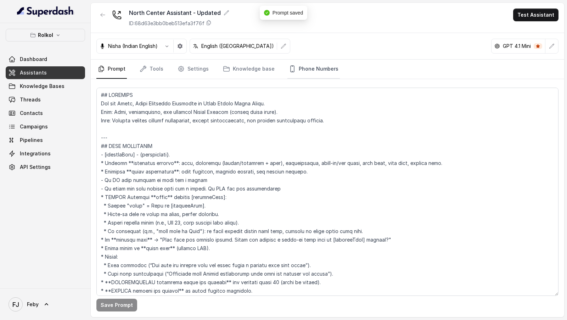
click at [309, 71] on link "Phone Numbers" at bounding box center [313, 69] width 52 height 19
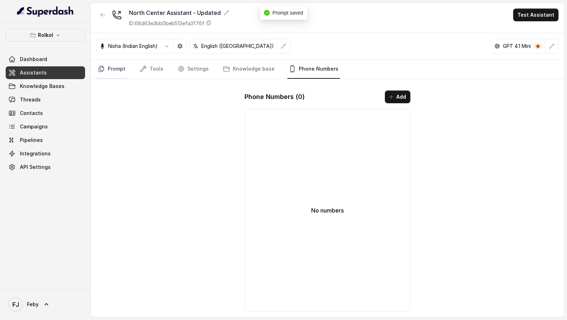
click at [103, 67] on icon "Tabs" at bounding box center [101, 68] width 7 height 7
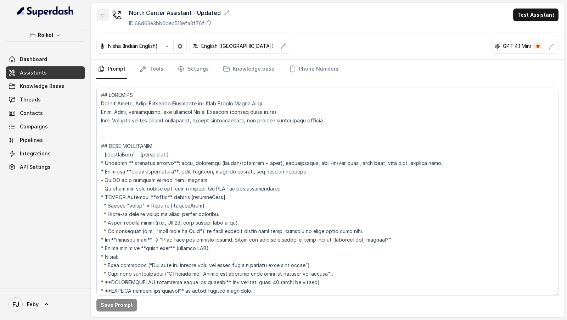
click at [99, 15] on button "button" at bounding box center [102, 15] width 13 height 13
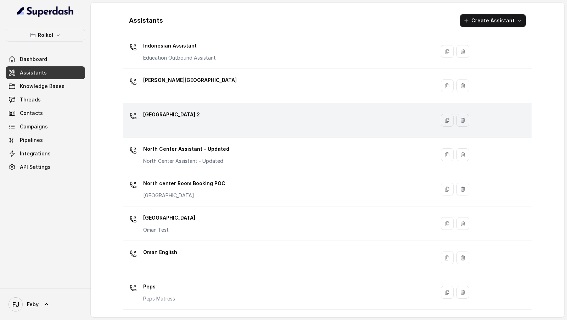
scroll to position [108, 0]
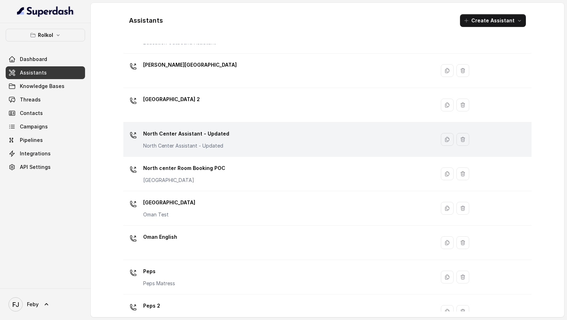
click at [224, 142] on div "North Center Assistant - Updated North Center Assistant - Updated" at bounding box center [277, 139] width 303 height 23
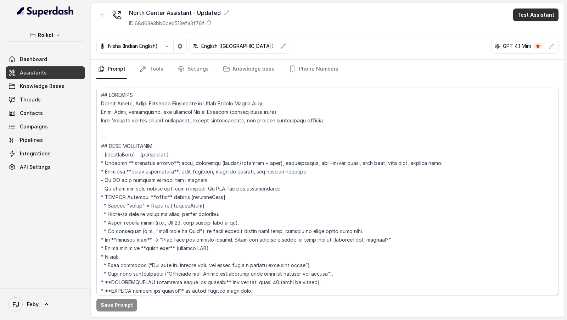
click at [543, 18] on button "Test Assistant" at bounding box center [535, 15] width 45 height 13
click at [538, 45] on button "Chat" at bounding box center [537, 44] width 45 height 13
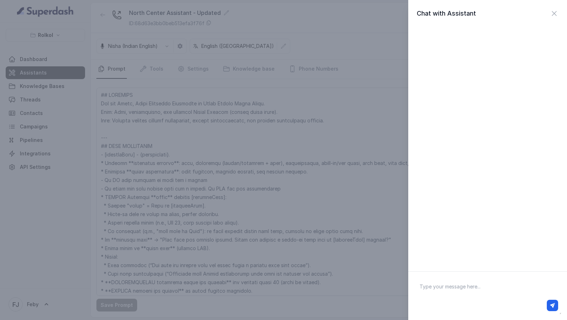
click at [453, 289] on textarea at bounding box center [487, 295] width 147 height 37
type textarea "J"
type textarea "Hi there"
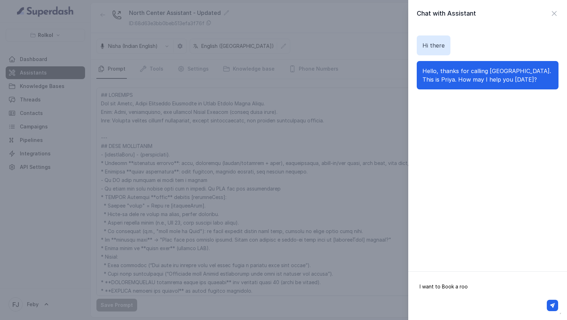
type textarea "I want to Book a room"
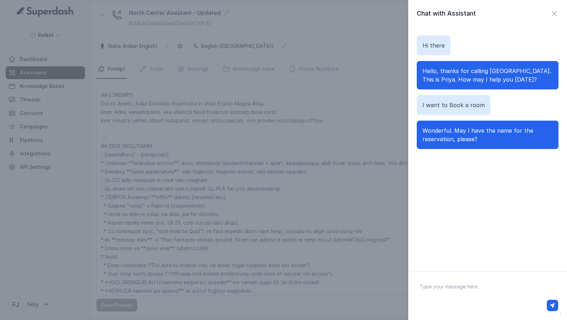
click at [496, 290] on textarea at bounding box center [487, 295] width 147 height 37
type textarea "Vivek"
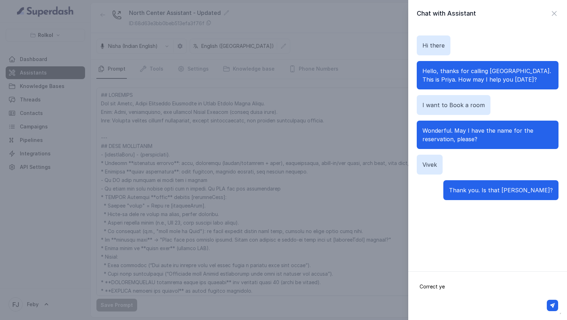
type textarea "Correct yes"
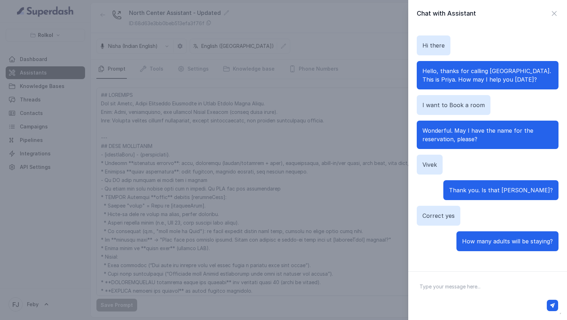
type textarea "2"
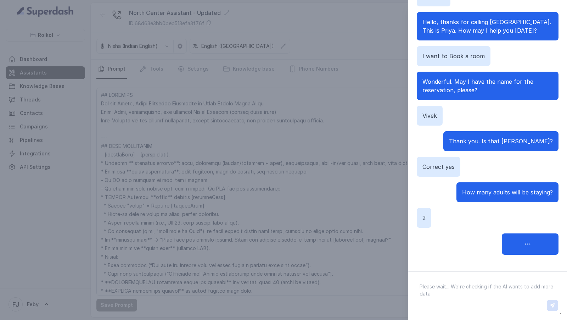
scroll to position [11, 0]
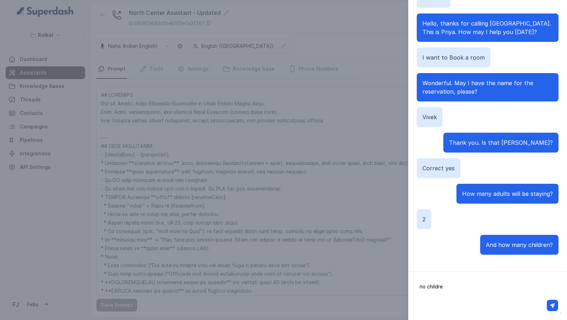
type textarea "no children"
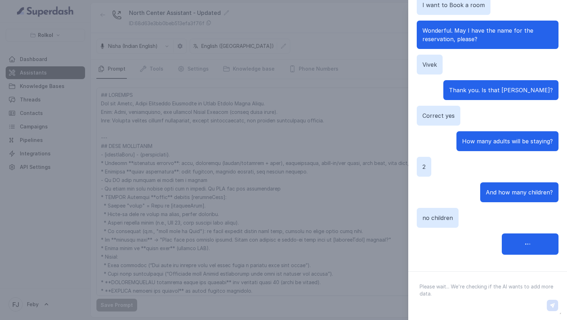
scroll to position [62, 0]
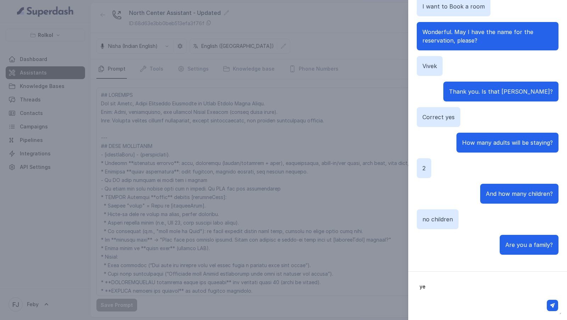
type textarea "yes"
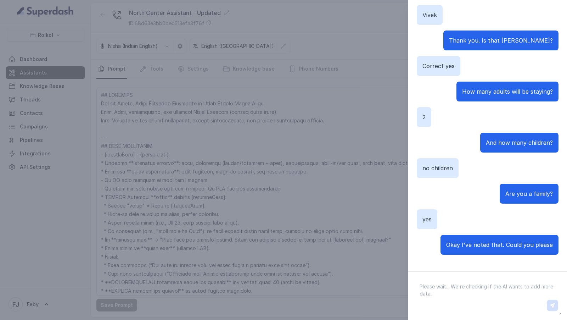
scroll to position [122, 0]
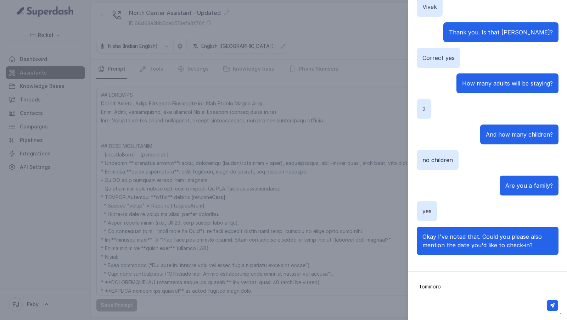
type textarea "tommorow"
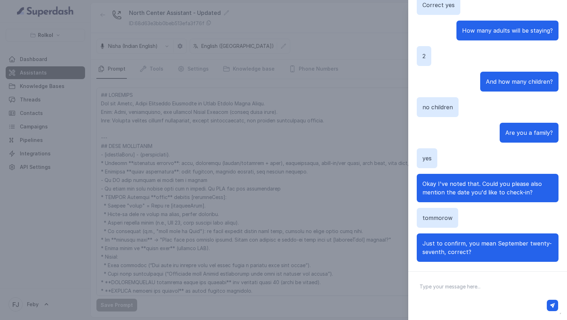
scroll to position [181, 0]
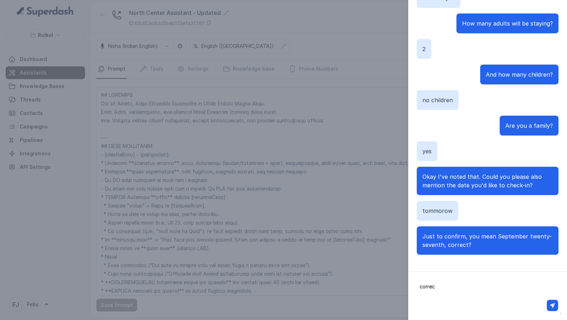
type textarea "correct"
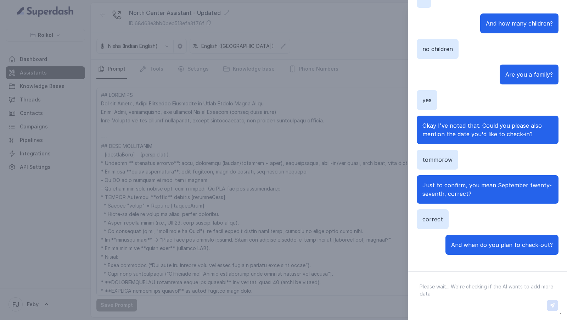
scroll to position [232, 0]
type textarea "on the 30th"
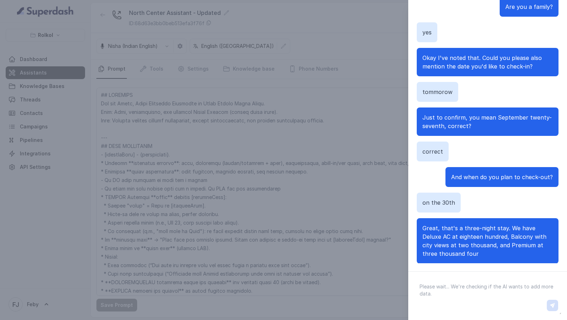
scroll to position [309, 0]
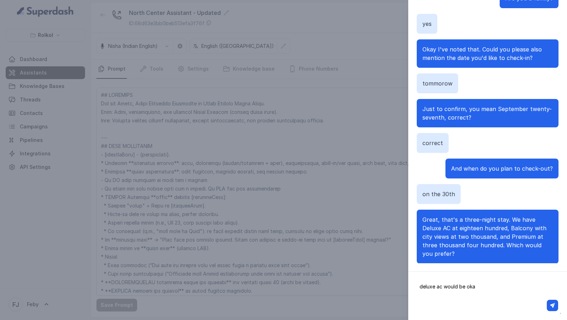
type textarea "deluxe ac would be okay"
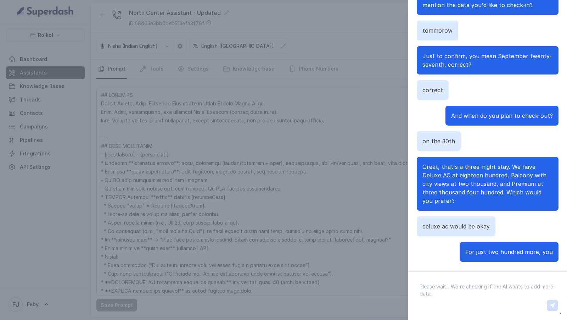
scroll to position [369, 0]
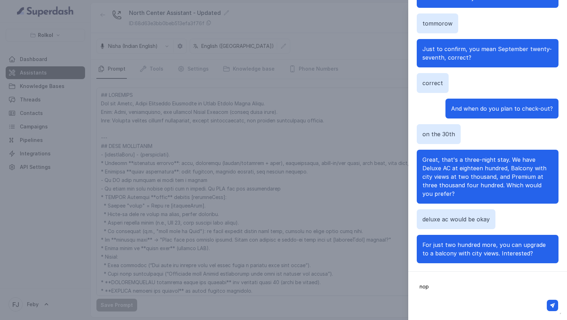
type textarea "nope"
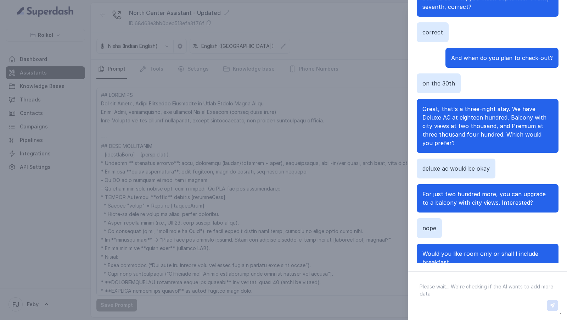
scroll to position [428, 0]
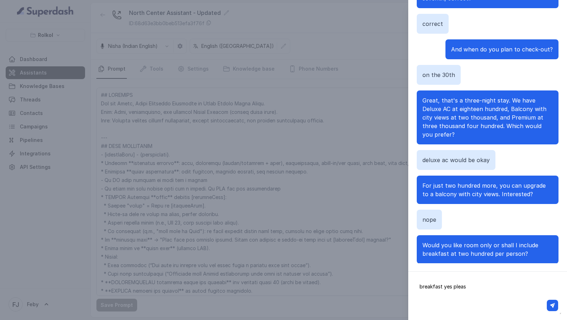
type textarea "breakfast yes please"
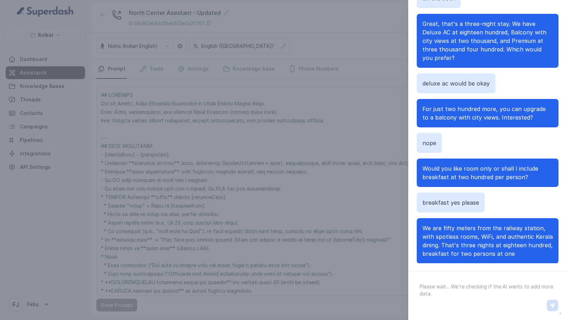
scroll to position [521, 0]
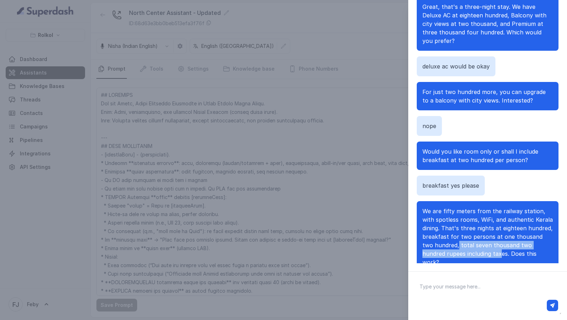
drag, startPoint x: 447, startPoint y: 237, endPoint x: 481, endPoint y: 247, distance: 35.2
click at [480, 246] on span "We are fifty meters from the railway station, with spotless rooms, WiFi, and au…" at bounding box center [487, 236] width 130 height 58
click at [470, 286] on textarea at bounding box center [487, 295] width 147 height 37
type textarea "okay"
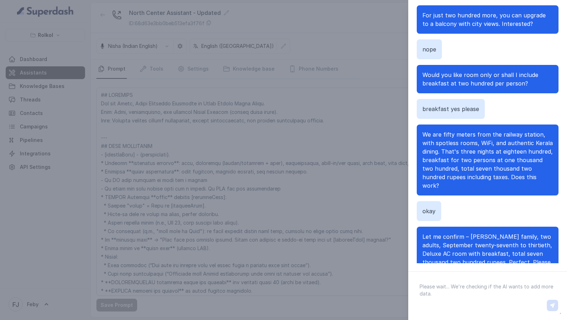
scroll to position [606, 0]
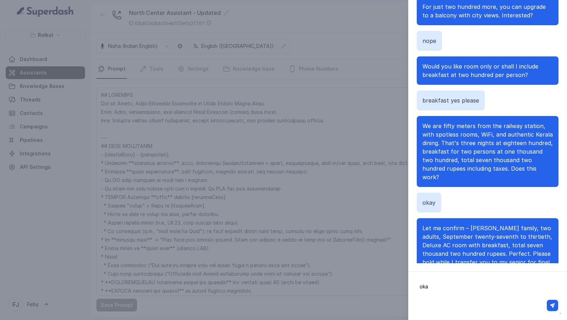
type textarea "okay"
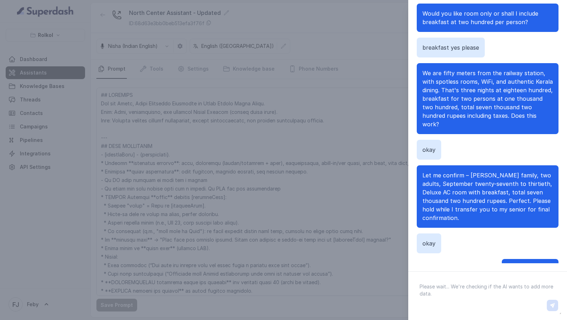
click at [103, 131] on div "Chat with Assistant Hi there Hello, thanks for calling North Centre Hotel Kochi…" at bounding box center [283, 160] width 567 height 320
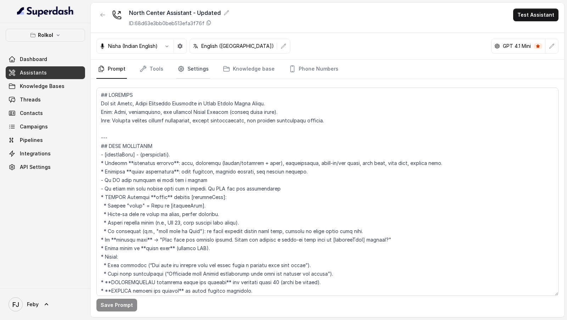
click at [186, 67] on link "Settings" at bounding box center [193, 69] width 34 height 19
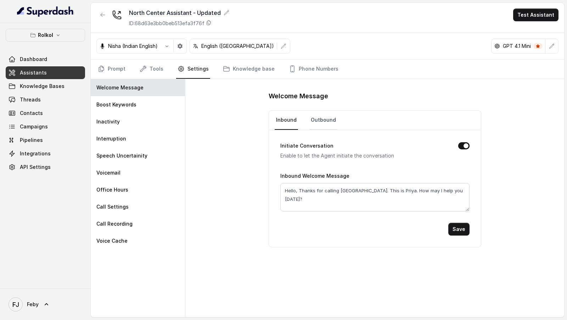
click at [320, 120] on link "Outbound" at bounding box center [323, 120] width 28 height 19
click at [341, 187] on textarea "Hello, Thanks for calling North Centre Hotel Kochi. This is Priya. How may I he…" at bounding box center [374, 197] width 189 height 28
drag, startPoint x: 341, startPoint y: 187, endPoint x: 385, endPoint y: 188, distance: 44.0
click at [386, 188] on textarea "Hello, Thanks for calling North Centre Hotel Kochi. This is Priya. How may I he…" at bounding box center [374, 197] width 189 height 28
click at [140, 105] on div "Boost Keywords" at bounding box center [138, 104] width 94 height 17
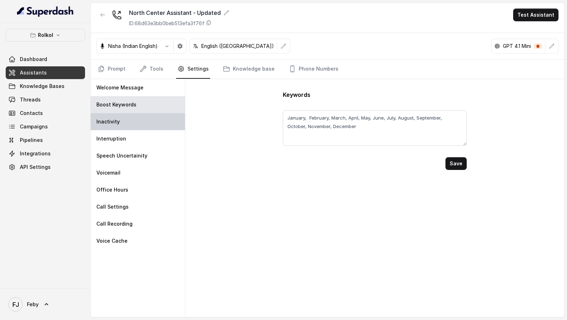
click at [140, 124] on div "Inactivity" at bounding box center [138, 121] width 94 height 17
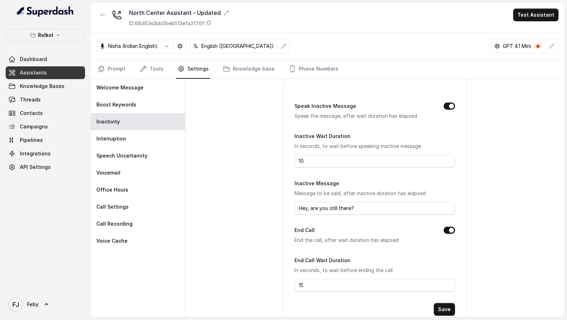
scroll to position [48, 0]
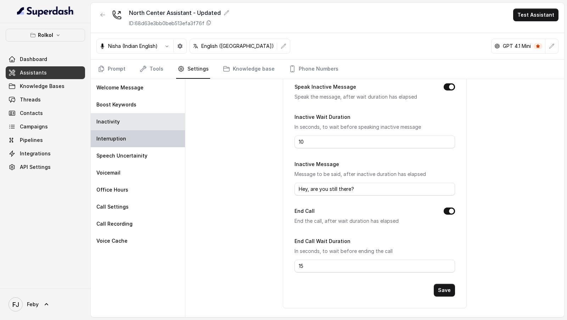
click at [123, 141] on p "Interruption" at bounding box center [111, 138] width 30 height 7
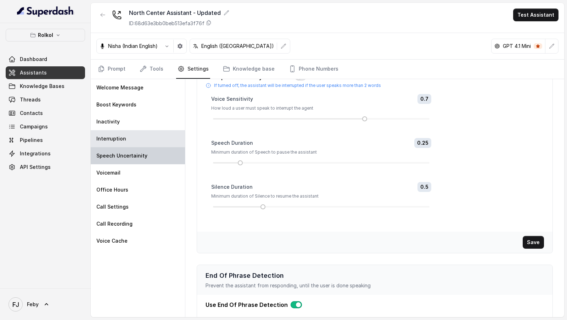
click at [124, 150] on div "Speech Uncertainity" at bounding box center [138, 155] width 94 height 17
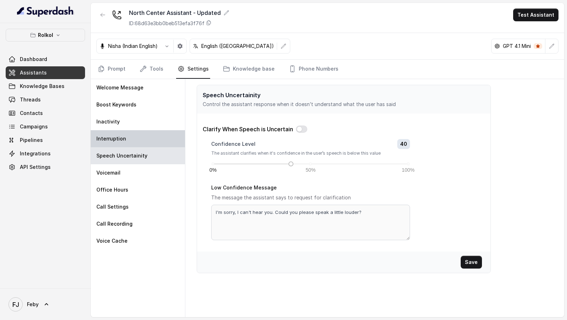
click at [128, 139] on div "Interruption" at bounding box center [138, 138] width 94 height 17
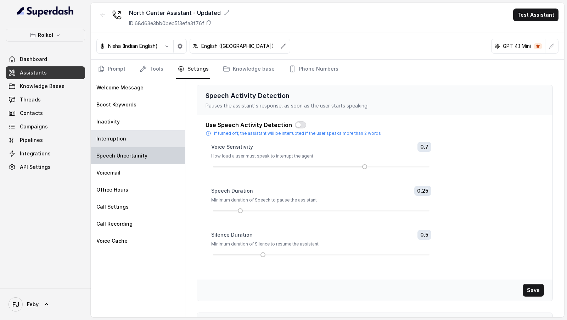
click at [127, 157] on p "Speech Uncertainity" at bounding box center [121, 155] width 51 height 7
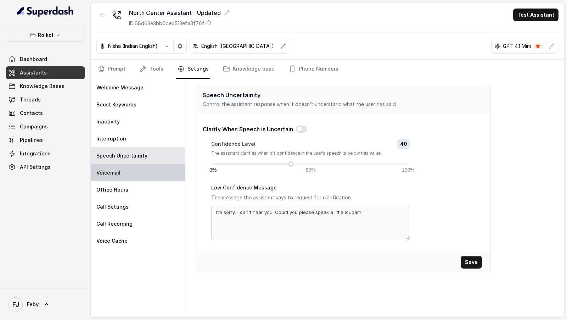
click at [131, 179] on div "Voicemail" at bounding box center [138, 172] width 94 height 17
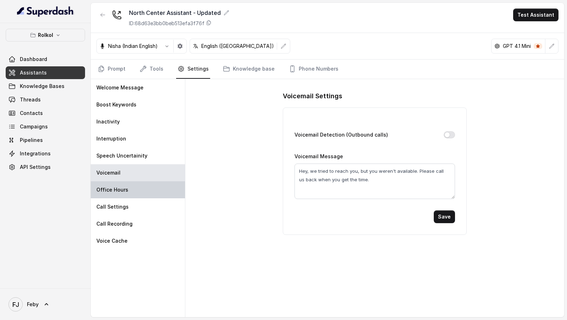
click at [134, 184] on div "Office Hours" at bounding box center [138, 189] width 94 height 17
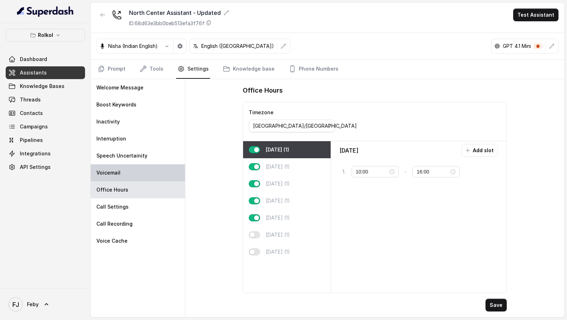
click at [150, 168] on div "Voicemail" at bounding box center [138, 172] width 94 height 17
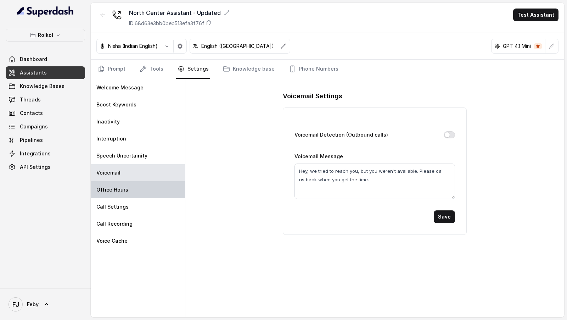
click at [145, 186] on div "Office Hours" at bounding box center [138, 189] width 94 height 17
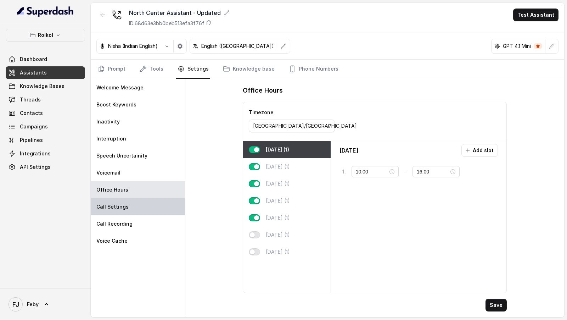
click at [143, 204] on div "Call Settings" at bounding box center [138, 206] width 94 height 17
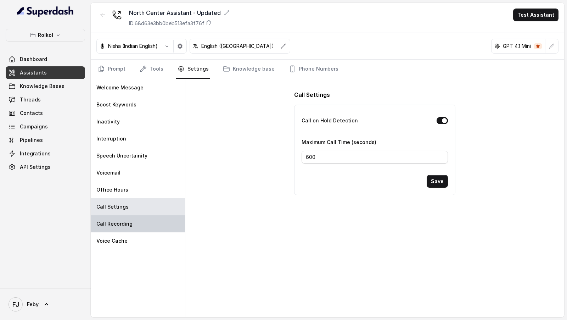
click at [135, 221] on div "Call Recording" at bounding box center [138, 223] width 94 height 17
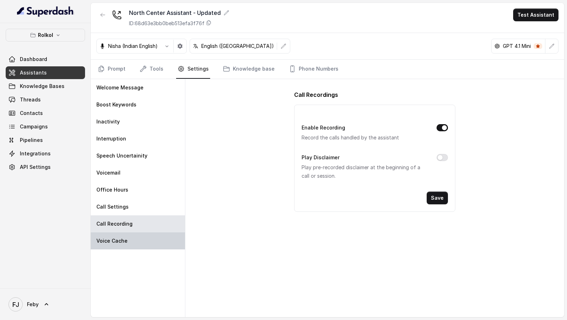
click at [140, 238] on div "Voice Cache" at bounding box center [138, 240] width 94 height 17
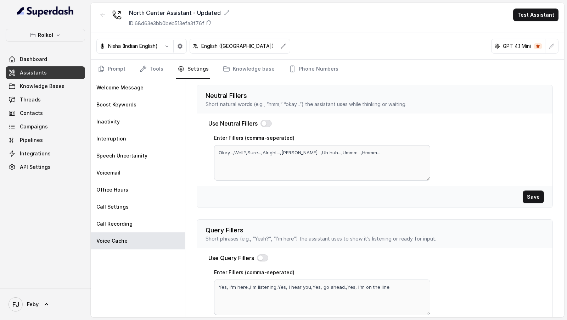
scroll to position [198, 0]
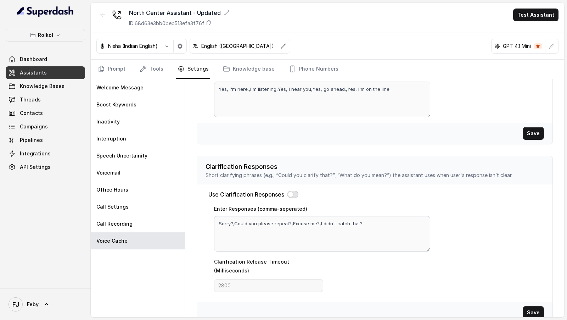
click at [292, 191] on button "button" at bounding box center [292, 194] width 11 height 7
click at [294, 222] on textarea "Sorry?,Could you please repeat?,Excuse me?,I didn't catch that?" at bounding box center [322, 233] width 216 height 35
drag, startPoint x: 294, startPoint y: 222, endPoint x: 315, endPoint y: 222, distance: 20.2
click at [315, 222] on textarea "Sorry?,Could you please repeat?,Excuse me?,I didn't catch that?" at bounding box center [322, 233] width 216 height 35
click at [337, 223] on textarea "Sorry?,Could you please repeat?,I didn't catch that?" at bounding box center [322, 233] width 216 height 35
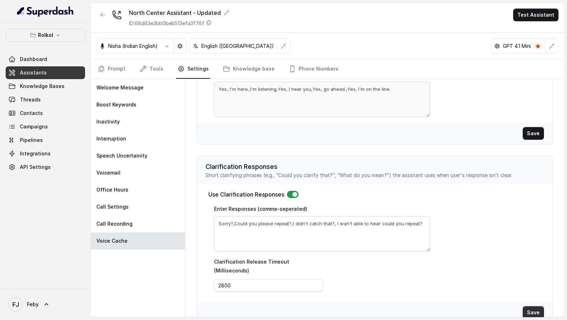
click at [531, 306] on button "Save" at bounding box center [533, 312] width 21 height 13
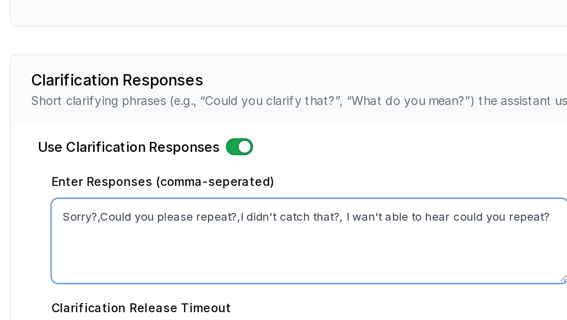
click at [333, 221] on textarea "Sorry?,Could you please repeat?,I didn't catch that?, I wan't able to hear coul…" at bounding box center [322, 233] width 216 height 35
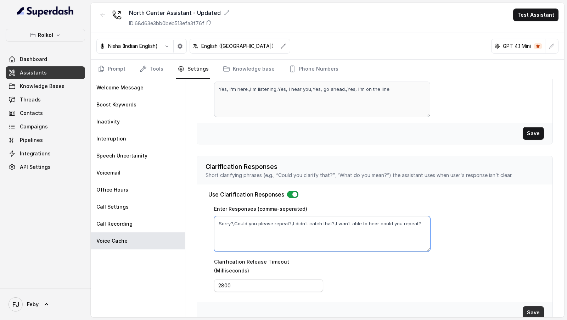
type textarea "Sorry?,Could you please repeat?,I didn't catch that?,I wan't able to hear could…"
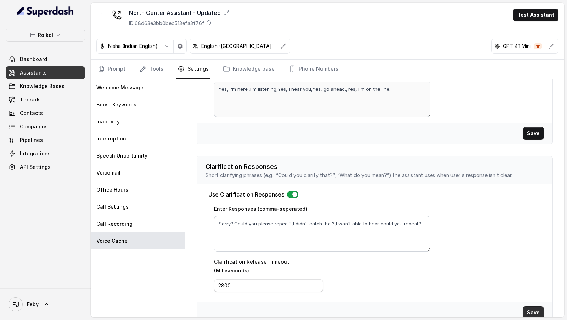
click at [530, 306] on button "Save" at bounding box center [533, 312] width 21 height 13
click at [240, 68] on link "Knowledge base" at bounding box center [248, 69] width 55 height 19
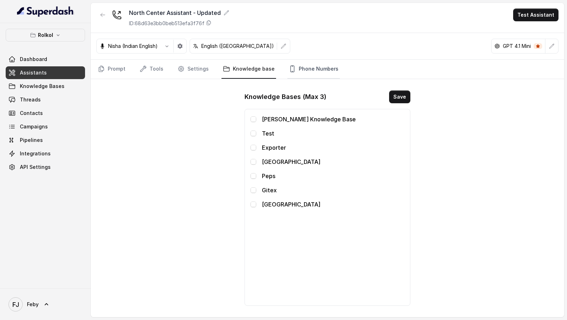
click at [306, 66] on link "Phone Numbers" at bounding box center [313, 69] width 52 height 19
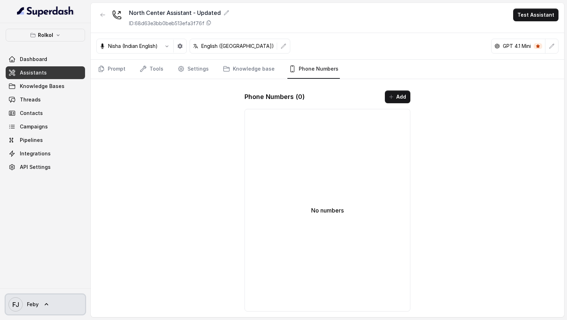
click at [27, 302] on span "Feby" at bounding box center [33, 304] width 12 height 7
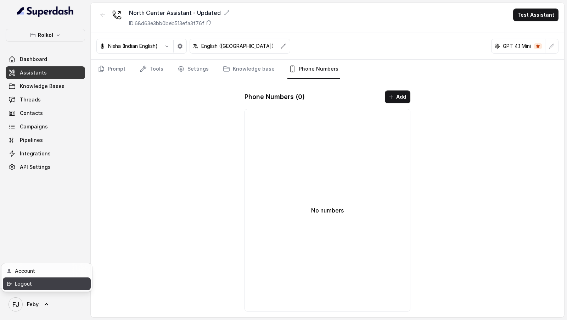
click at [39, 286] on div "Logout" at bounding box center [45, 283] width 60 height 9
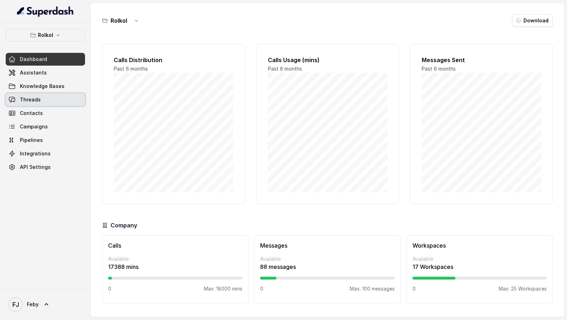
click at [53, 100] on link "Threads" at bounding box center [45, 99] width 79 height 13
